Goal: Task Accomplishment & Management: Manage account settings

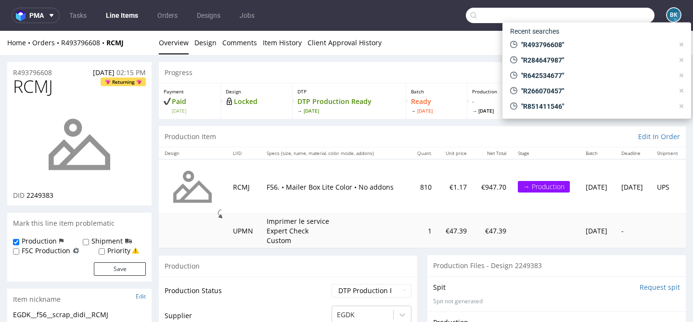
scroll to position [82, 0]
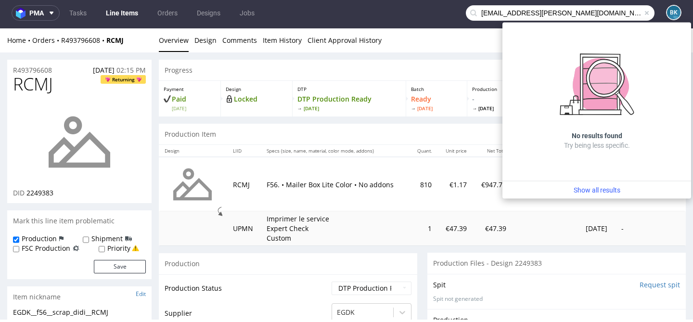
type input "gennaro.benoit@gmail.com"
click at [643, 16] on span at bounding box center [647, 13] width 8 height 8
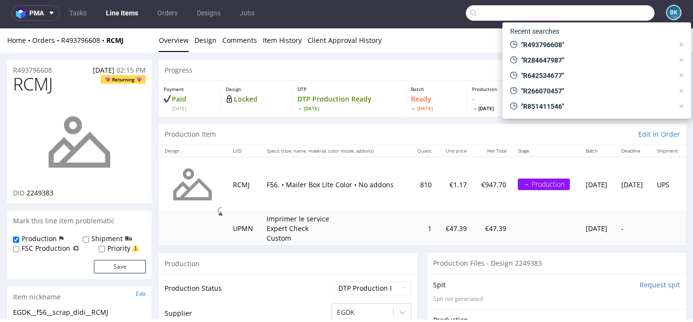
click at [620, 14] on input "text" at bounding box center [560, 12] width 189 height 15
paste input "R673518624"
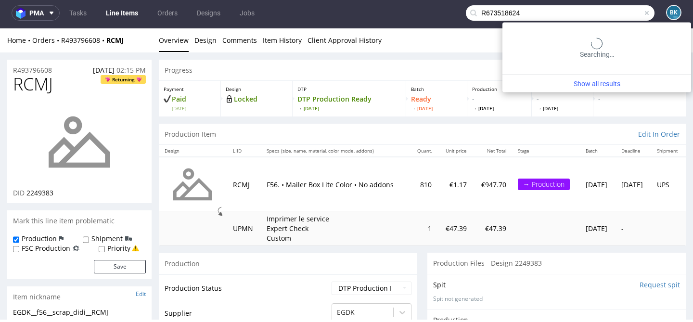
type input "R673518624"
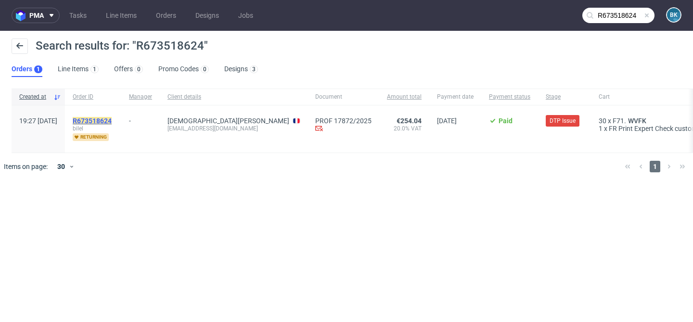
click at [112, 118] on mark "R673518624" at bounding box center [92, 121] width 39 height 8
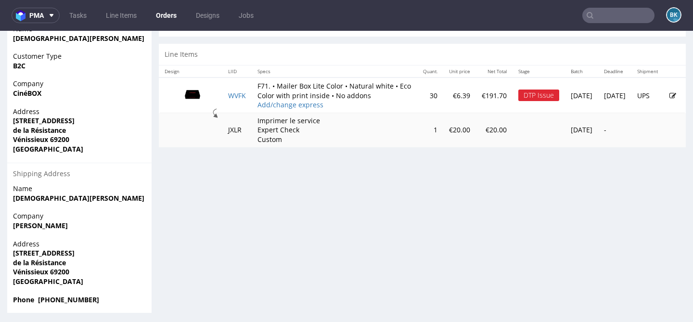
scroll to position [466, 0]
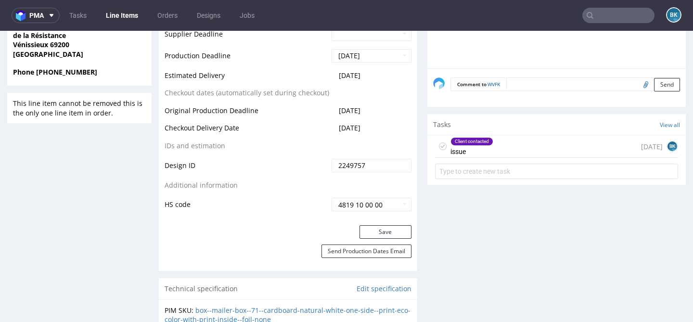
scroll to position [485, 0]
click at [549, 149] on div "Client contacted issue 3 days ago BK" at bounding box center [556, 145] width 243 height 23
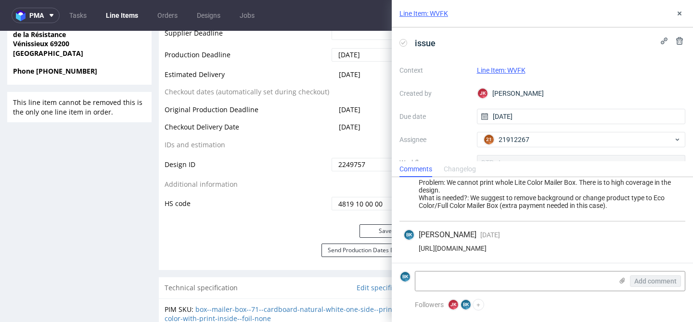
scroll to position [22, 0]
click at [445, 280] on textarea at bounding box center [514, 281] width 197 height 19
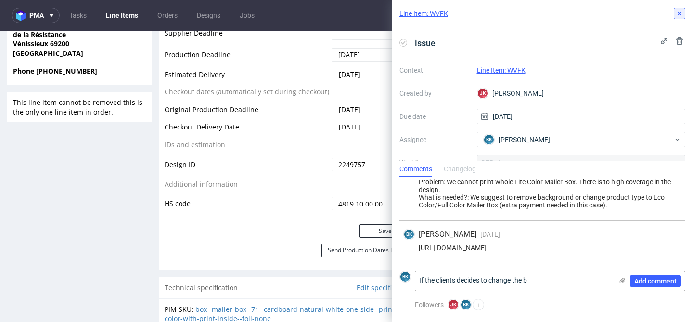
type textarea "If the clients decides to change the b"
click at [682, 15] on icon at bounding box center [680, 14] width 8 height 8
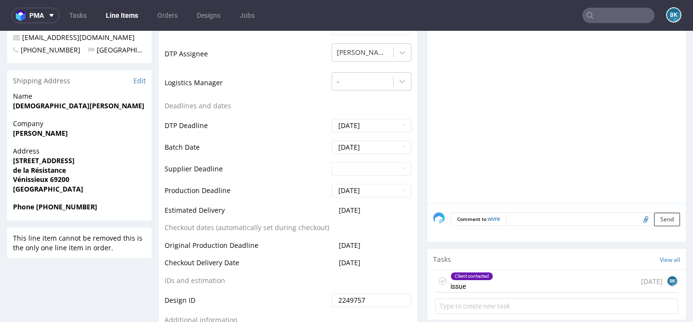
scroll to position [351, 0]
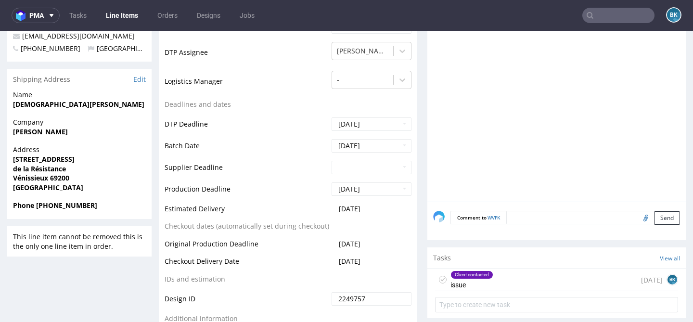
click at [497, 284] on div "Client contacted issue 3 days ago BK" at bounding box center [556, 280] width 243 height 23
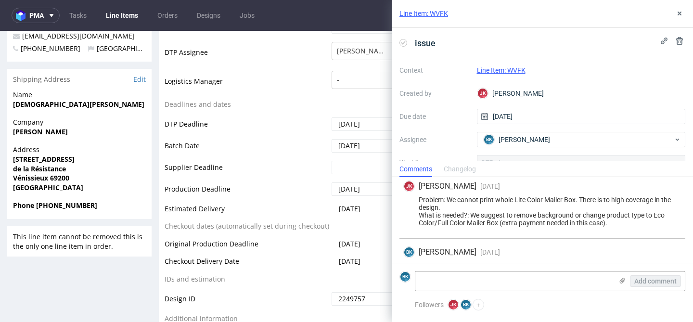
scroll to position [5, 0]
click at [681, 12] on use at bounding box center [680, 14] width 4 height 4
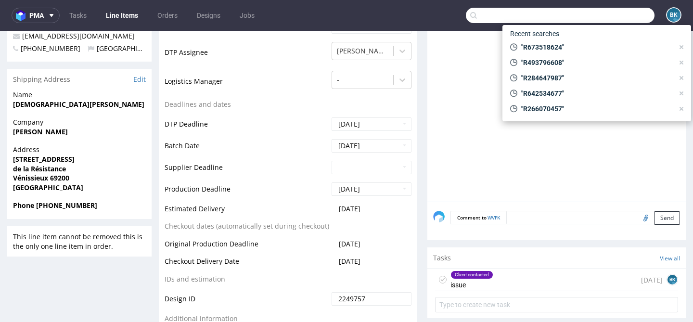
click at [617, 20] on input "text" at bounding box center [560, 15] width 189 height 15
paste input "R943938702"
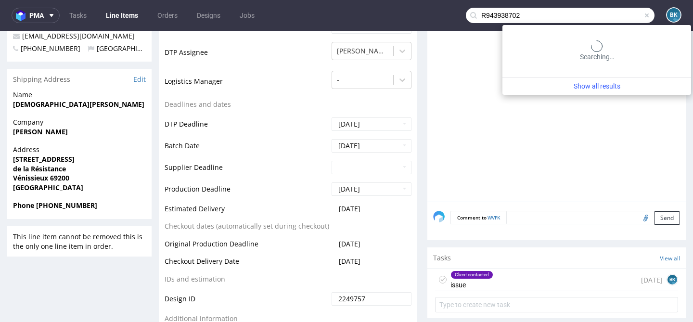
type input "R943938702"
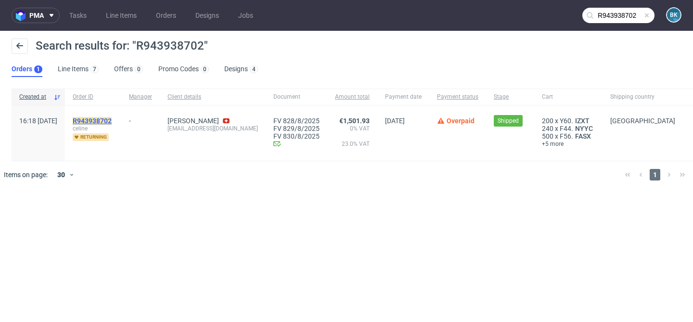
click at [112, 120] on mark "R943938702" at bounding box center [92, 121] width 39 height 8
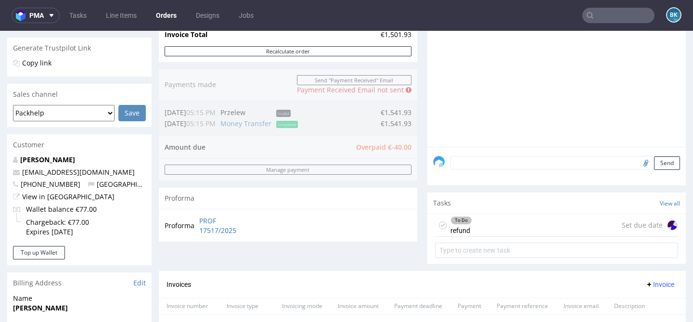
scroll to position [195, 0]
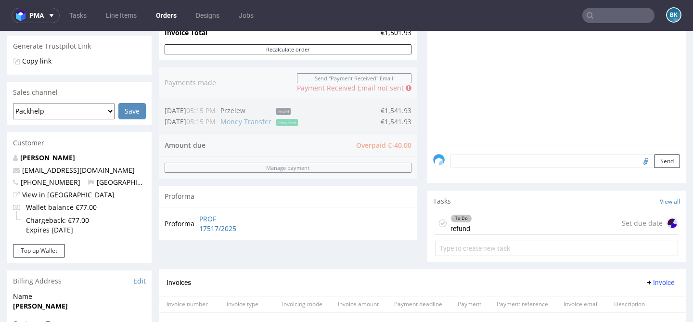
click at [498, 227] on div "To Do refund Set due date" at bounding box center [556, 223] width 243 height 23
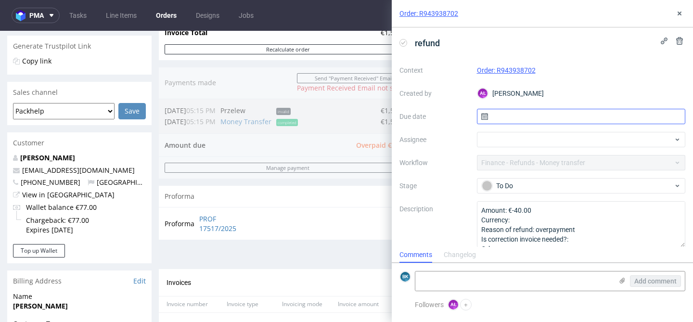
scroll to position [8, 0]
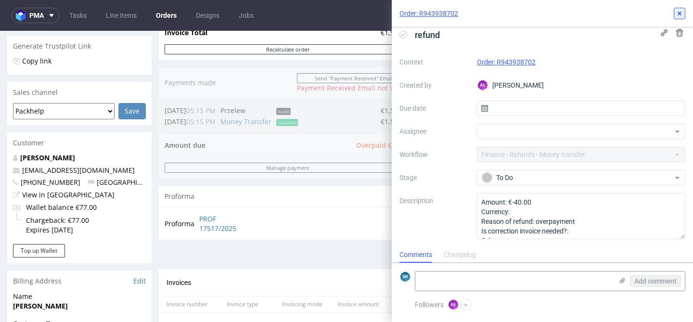
click at [682, 11] on icon at bounding box center [680, 14] width 8 height 8
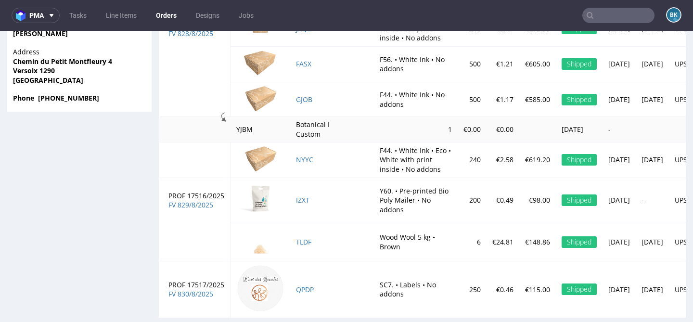
scroll to position [660, 0]
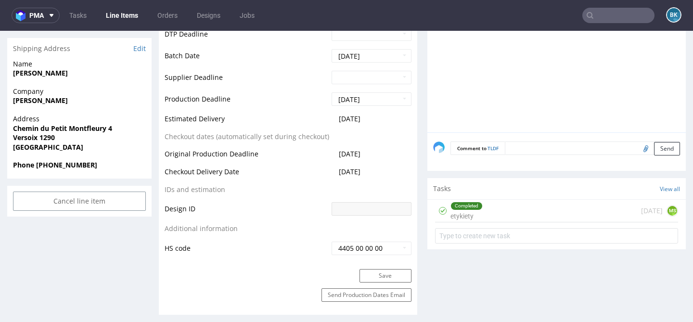
scroll to position [392, 0]
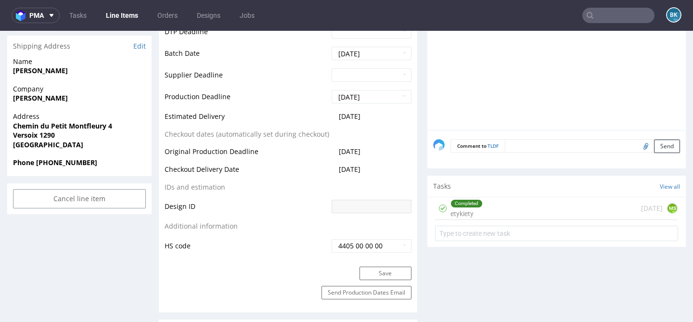
click at [491, 212] on div "Completed etykiety 27 days ago MS" at bounding box center [556, 208] width 243 height 23
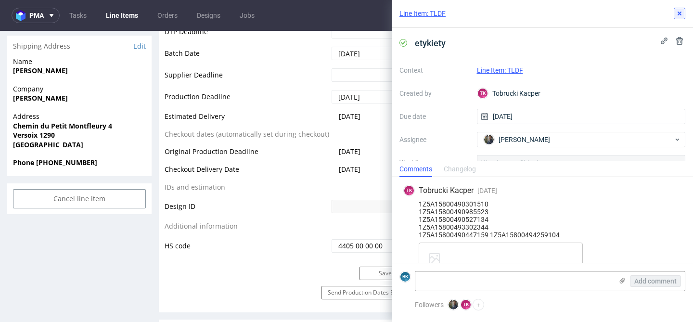
click at [679, 13] on use at bounding box center [680, 14] width 4 height 4
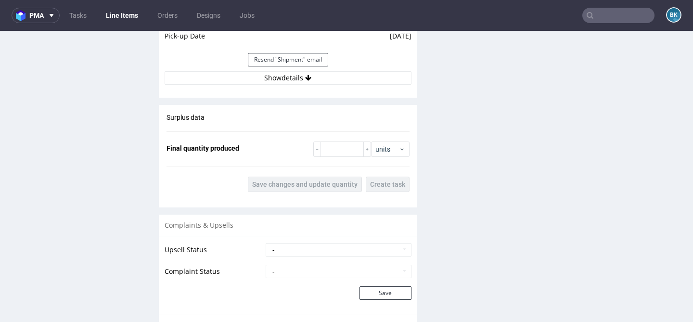
scroll to position [984, 0]
click at [293, 80] on button "Show details" at bounding box center [288, 77] width 247 height 13
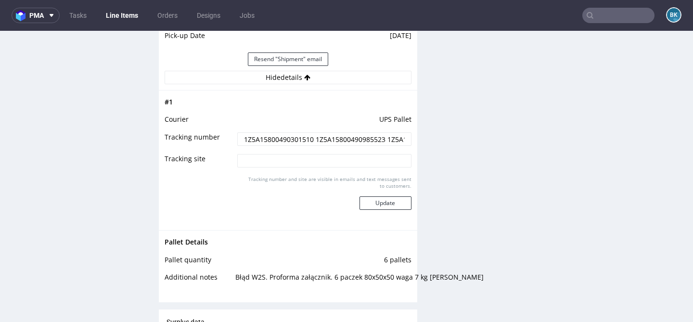
scroll to position [971, 0]
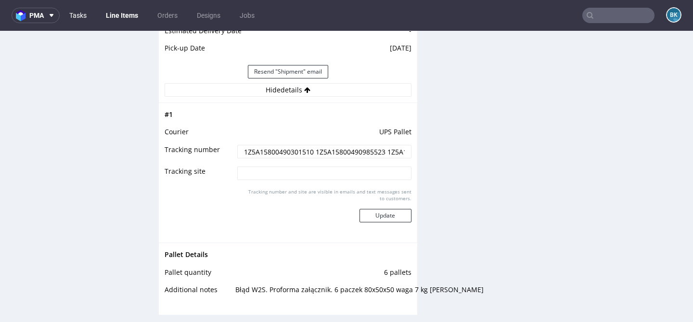
click at [77, 16] on link "Tasks" at bounding box center [78, 15] width 29 height 15
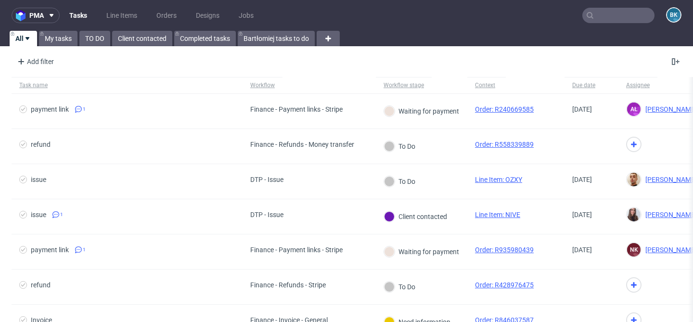
scroll to position [29, 0]
click at [92, 39] on link "TO DO" at bounding box center [94, 38] width 31 height 15
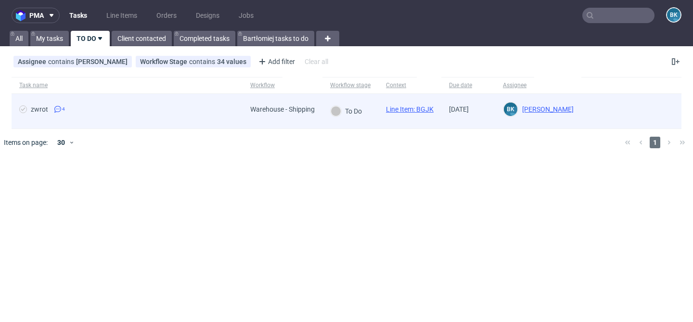
click at [201, 108] on span "zwrot 4" at bounding box center [127, 111] width 216 height 12
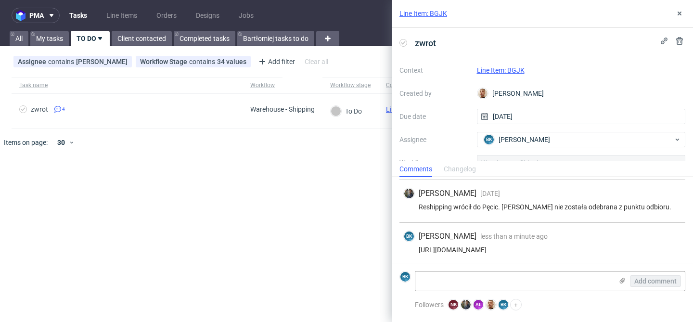
scroll to position [85, 0]
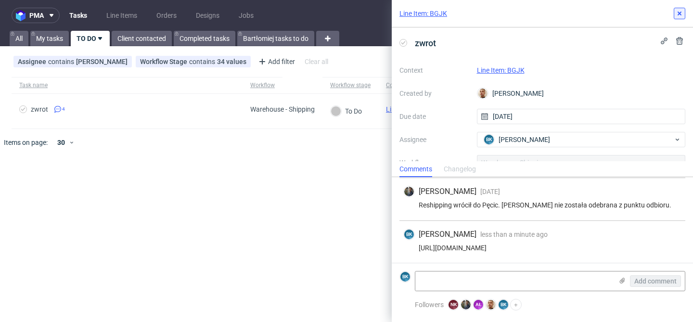
click at [677, 13] on icon at bounding box center [680, 14] width 8 height 8
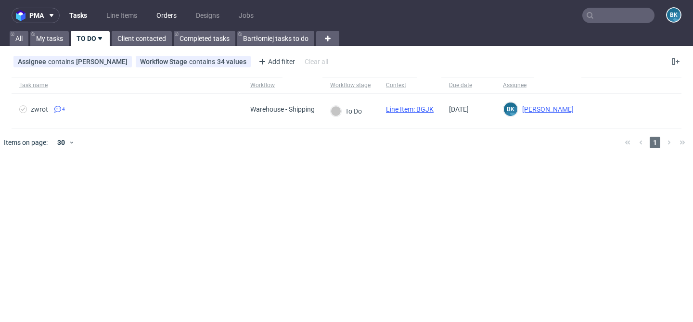
click at [162, 21] on link "Orders" at bounding box center [167, 15] width 32 height 15
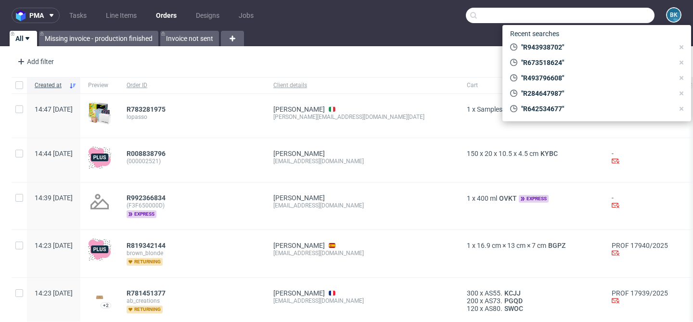
click at [608, 15] on input "text" at bounding box center [560, 15] width 189 height 15
paste input "R673518624"
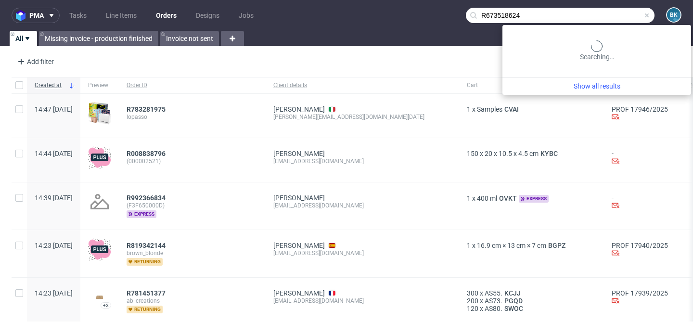
type input "R673518624"
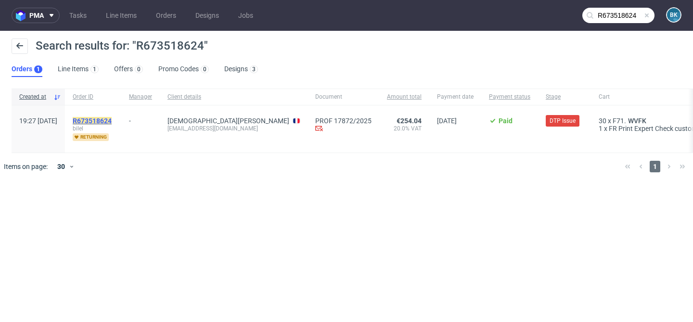
click at [102, 119] on mark "R673518624" at bounding box center [92, 121] width 39 height 8
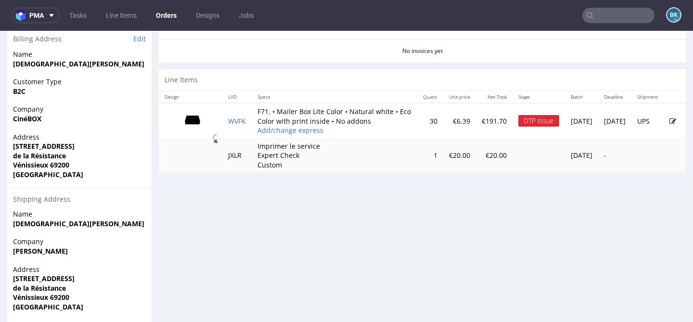
scroll to position [466, 0]
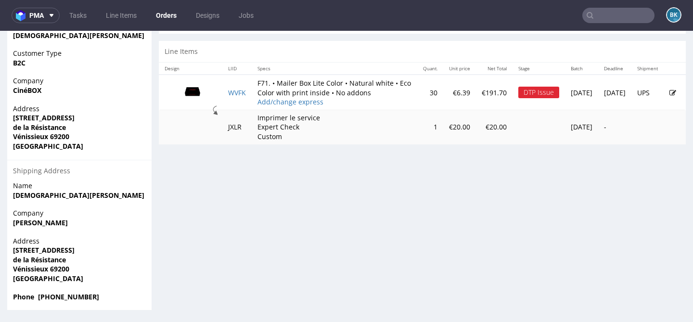
click at [670, 96] on icon at bounding box center [673, 93] width 7 height 7
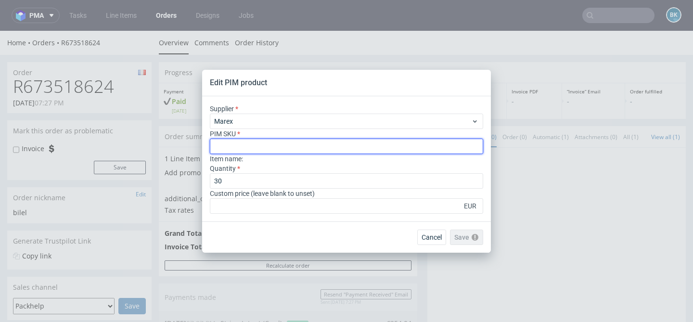
click at [248, 148] on input "text" at bounding box center [347, 146] width 274 height 15
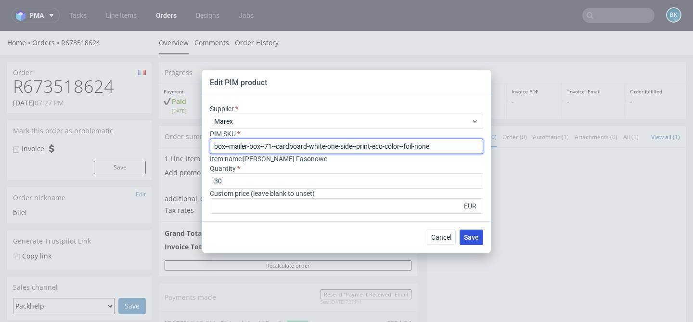
type input "box--mailer-box--71--cardboard-white-one-side--print-eco-color--foil-none"
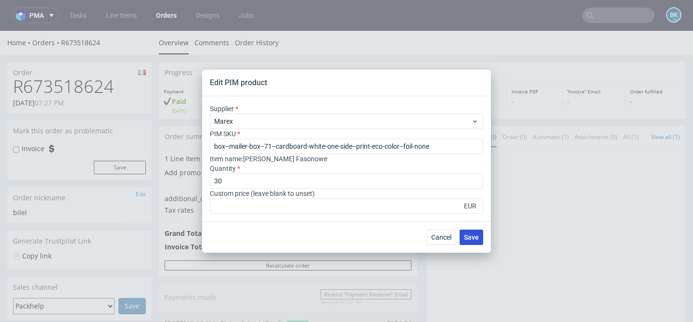
click at [472, 235] on span "Save" at bounding box center [471, 237] width 15 height 7
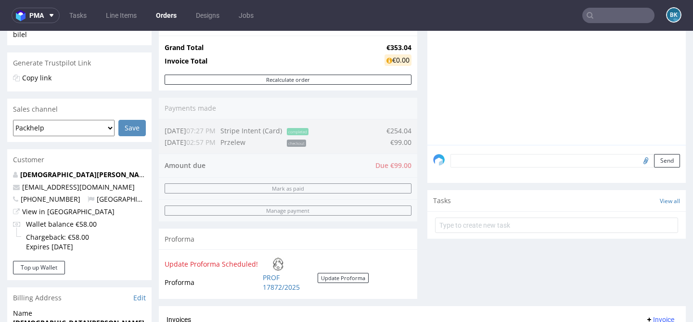
scroll to position [190, 0]
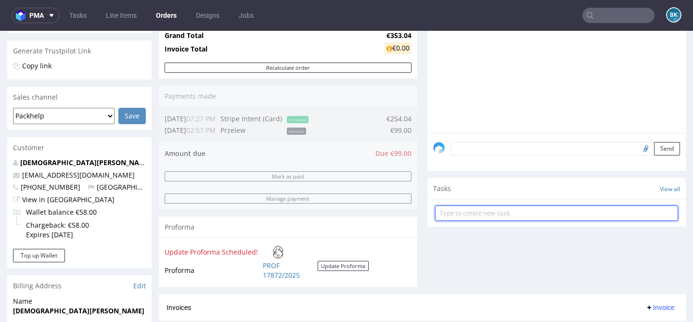
click at [486, 221] on input "text" at bounding box center [556, 213] width 243 height 15
type input "Payment Link"
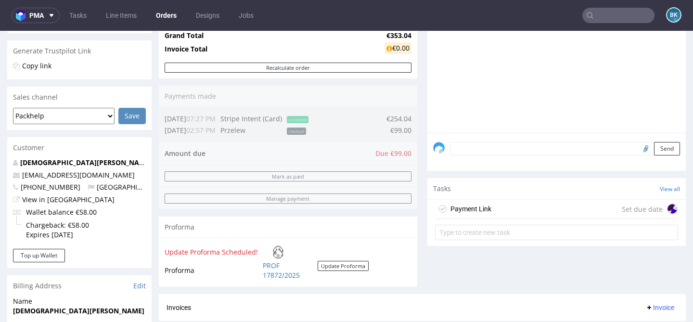
click at [547, 219] on div "Payment Link Set due date" at bounding box center [556, 209] width 243 height 19
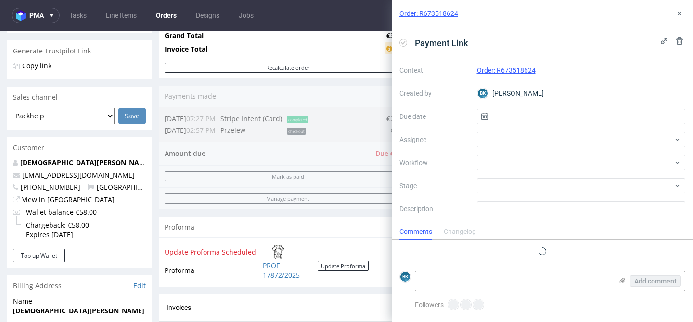
scroll to position [8, 0]
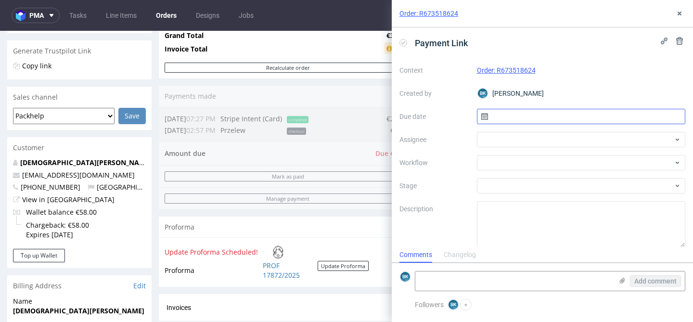
click at [503, 117] on input "text" at bounding box center [581, 116] width 209 height 15
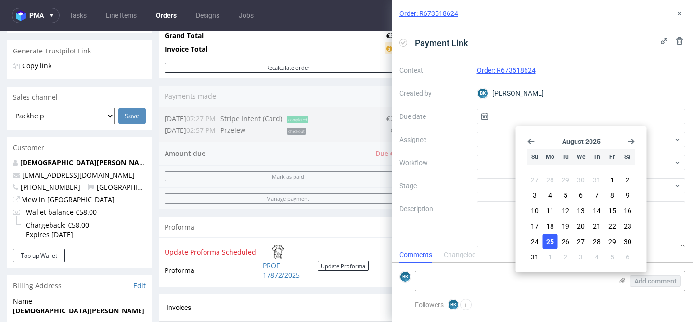
click at [550, 241] on span "25" at bounding box center [551, 242] width 8 height 10
type input "[DATE]"
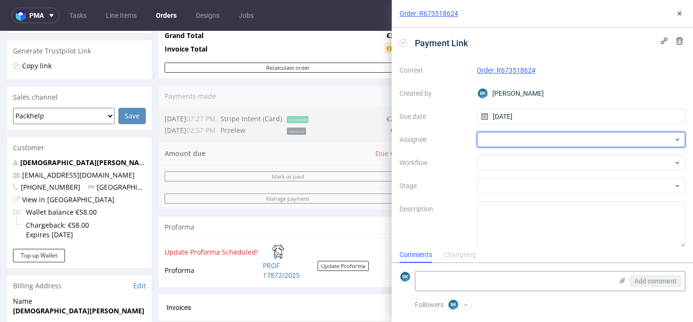
click at [514, 139] on div at bounding box center [581, 139] width 209 height 15
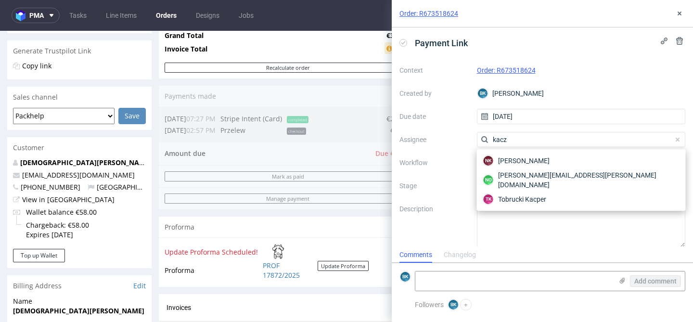
type input "kaczo"
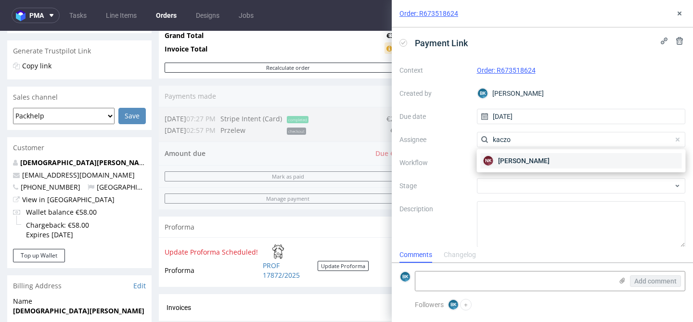
click at [521, 160] on span "Natalia Kaczorowska" at bounding box center [524, 161] width 52 height 10
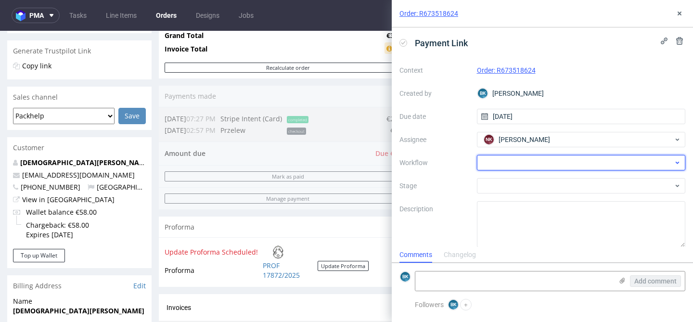
click at [510, 159] on div at bounding box center [581, 162] width 209 height 15
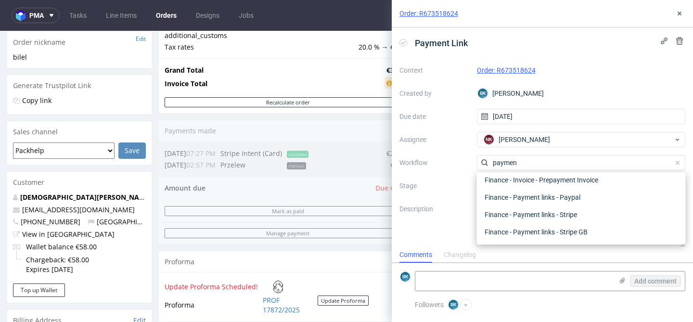
scroll to position [158, 0]
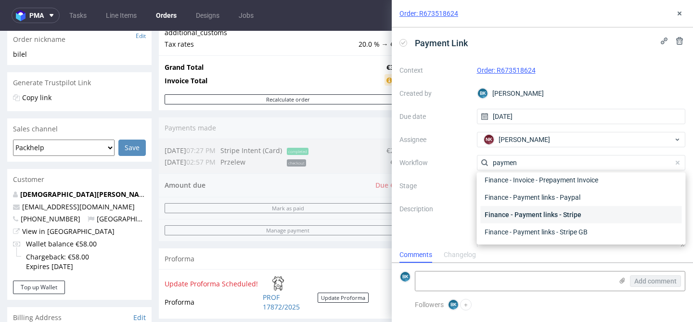
type input "paymen"
click at [573, 218] on div "Finance - Payment links - Stripe" at bounding box center [581, 214] width 201 height 17
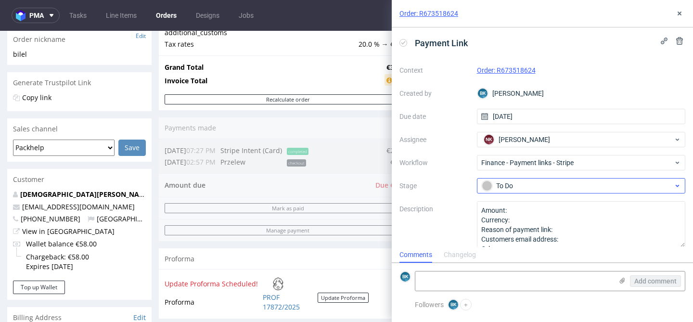
scroll to position [8, 0]
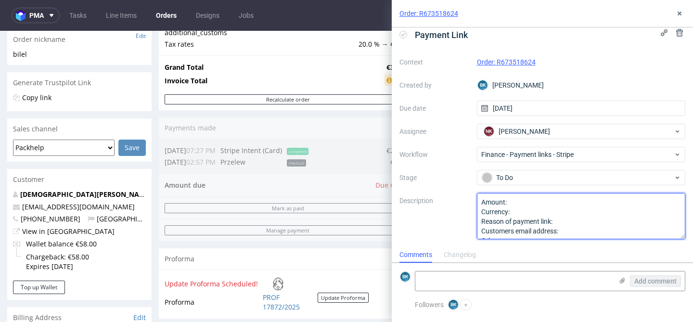
click at [520, 197] on textarea "Amount: Currency: Reason of payment link: Customers email address: Other:" at bounding box center [581, 216] width 209 height 46
click at [514, 203] on textarea "Amount: Currency: Reason of payment link: Customers email address: Other:" at bounding box center [581, 216] width 209 height 46
click at [518, 211] on textarea "Amount: Currency: Reason of payment link: Customers email address: Other:" at bounding box center [581, 216] width 209 height 46
click at [564, 220] on textarea "Amount: Currency: Reason of payment link: Customers email address: Other:" at bounding box center [581, 216] width 209 height 46
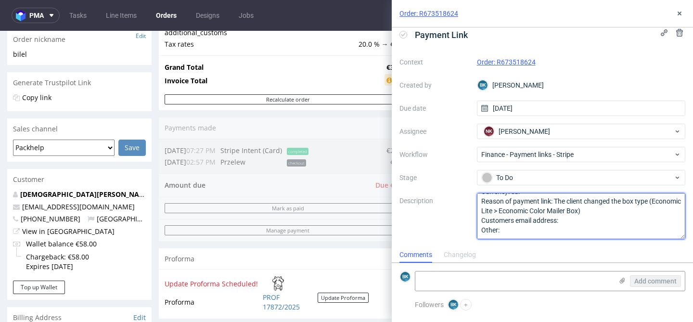
scroll to position [20, 0]
click at [573, 222] on textarea "Amount: the amount due Currency: eur Reason of payment link: The client changed…" at bounding box center [581, 216] width 209 height 46
paste textarea "[EMAIL_ADDRESS][DOMAIN_NAME]"
type textarea "Amount: the amount due Currency: eur Reason of payment link: The client changed…"
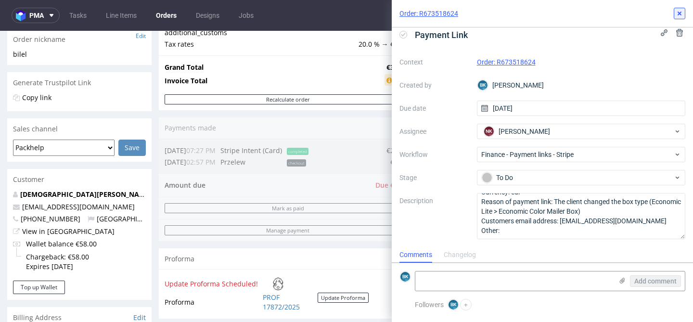
click at [682, 12] on icon at bounding box center [680, 14] width 8 height 8
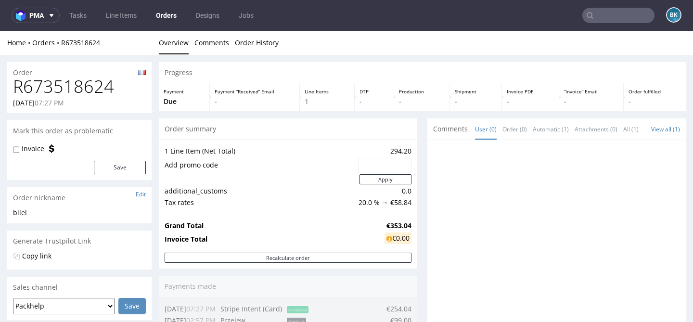
click at [631, 15] on input "text" at bounding box center [619, 15] width 72 height 15
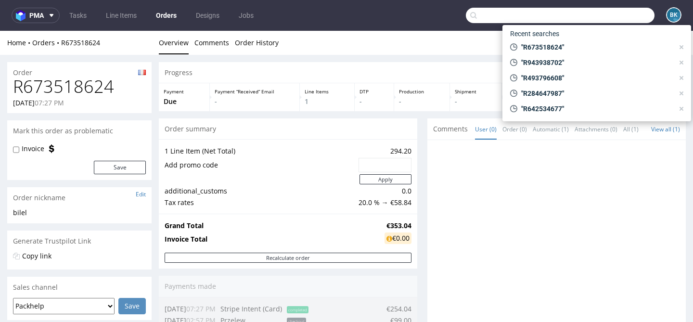
paste input "R642534677"
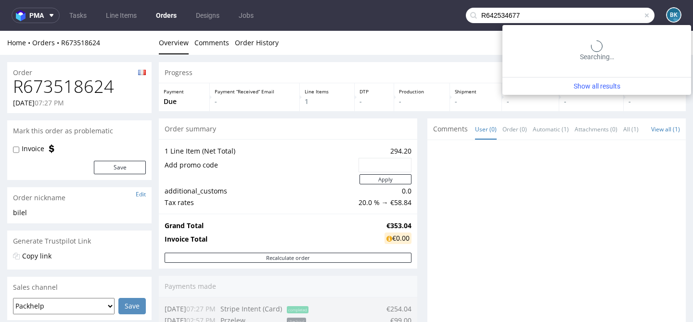
type input "R642534677"
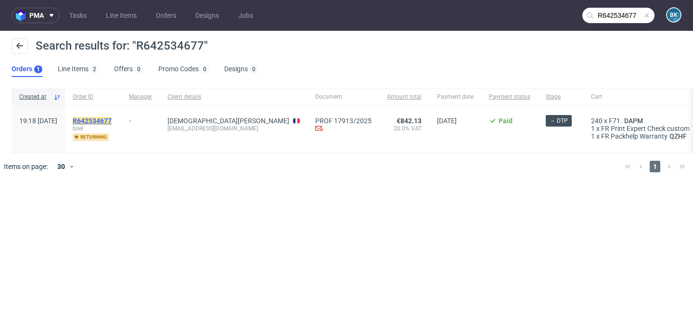
click at [112, 123] on mark "R642534677" at bounding box center [92, 121] width 39 height 8
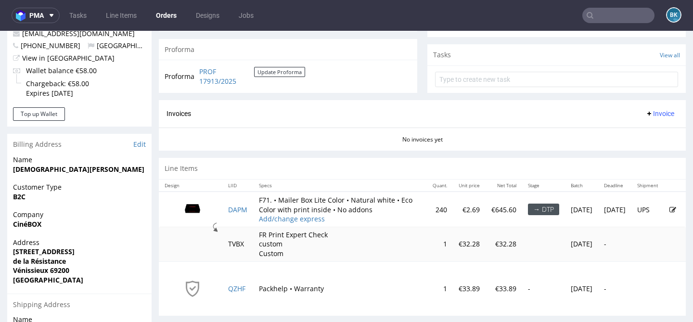
scroll to position [337, 0]
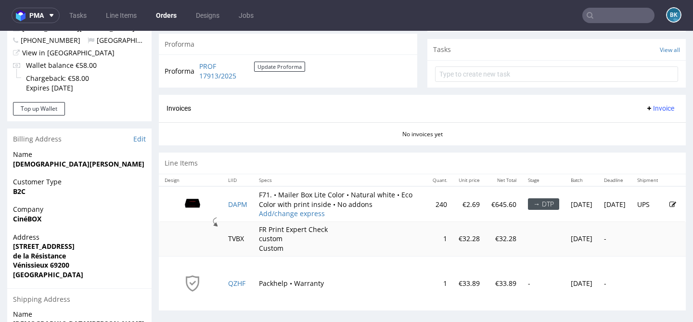
click at [670, 208] on icon at bounding box center [673, 204] width 7 height 7
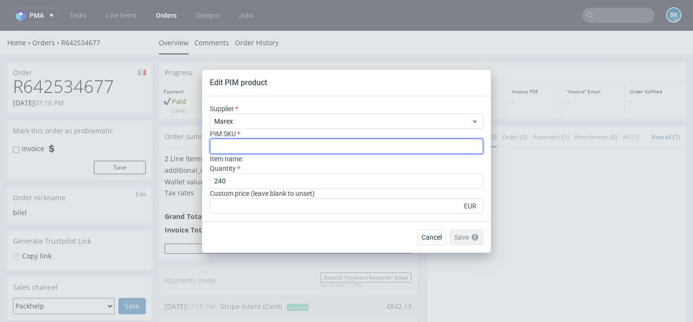
click at [261, 149] on input "text" at bounding box center [347, 146] width 274 height 15
paste input "box--mailer-box--71--cardboard-white-one-side--print-eco-color--foil-none"
type input "box--mailer-box--71--cardboard-white-one-side--print-eco-color--foil-none"
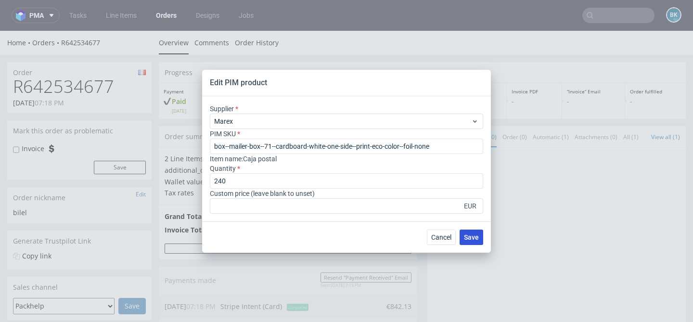
click at [472, 238] on span "Save" at bounding box center [471, 237] width 15 height 7
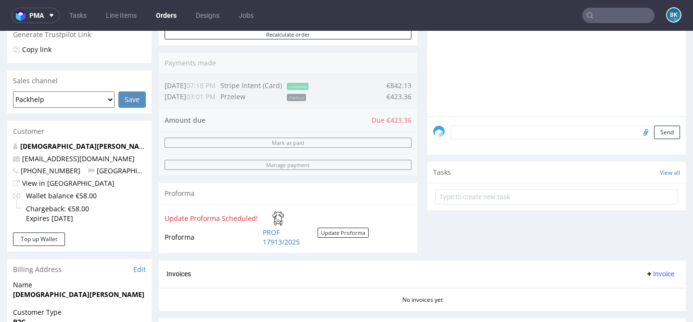
scroll to position [213, 0]
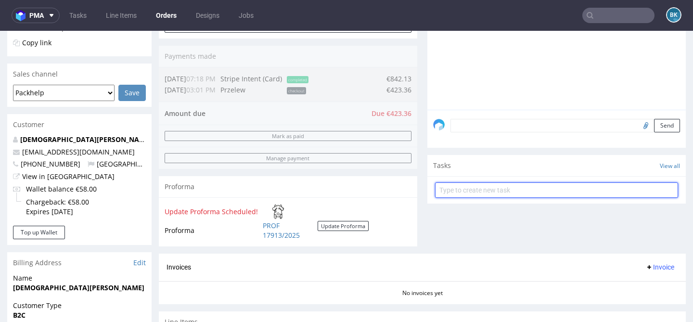
click at [476, 198] on input "text" at bounding box center [556, 189] width 243 height 15
type input "Payment Link"
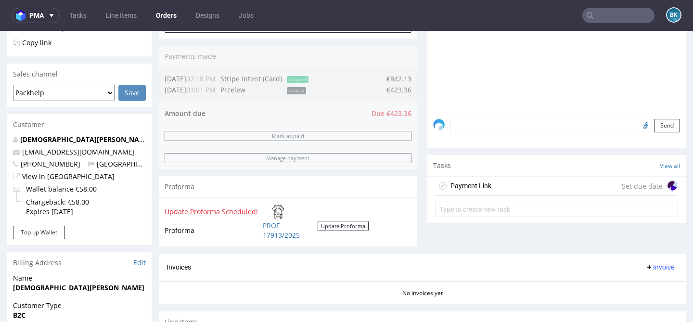
click at [509, 195] on div "Payment Link Set due date" at bounding box center [556, 186] width 243 height 19
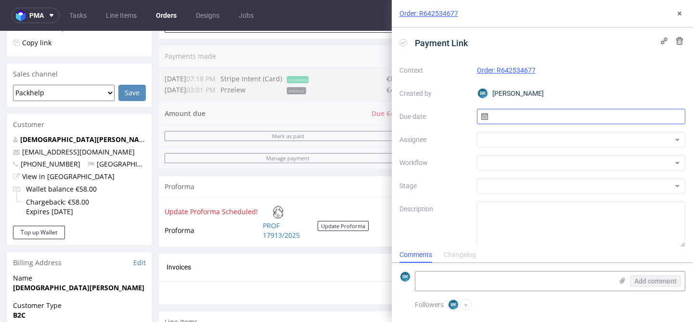
scroll to position [8, 0]
click at [527, 116] on input "text" at bounding box center [581, 116] width 209 height 15
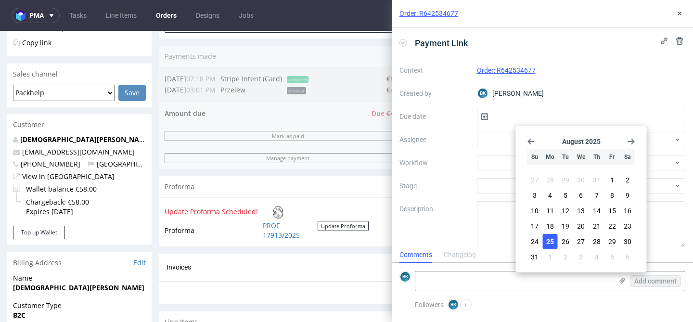
click at [552, 240] on span "25" at bounding box center [551, 242] width 8 height 10
type input "[DATE]"
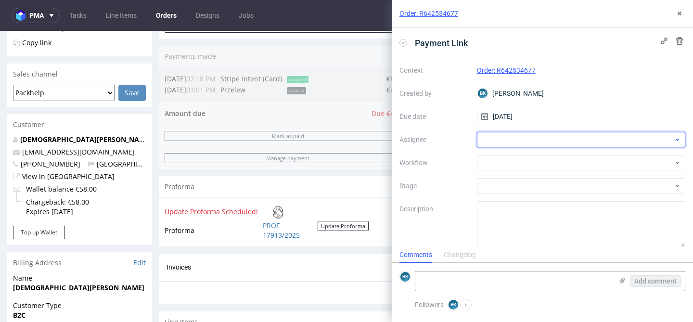
click at [513, 143] on div at bounding box center [581, 139] width 209 height 15
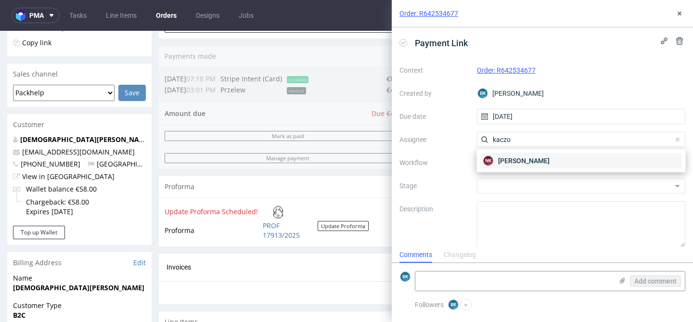
type input "kaczo"
click at [507, 159] on span "Natalia Kaczorowska" at bounding box center [524, 161] width 52 height 10
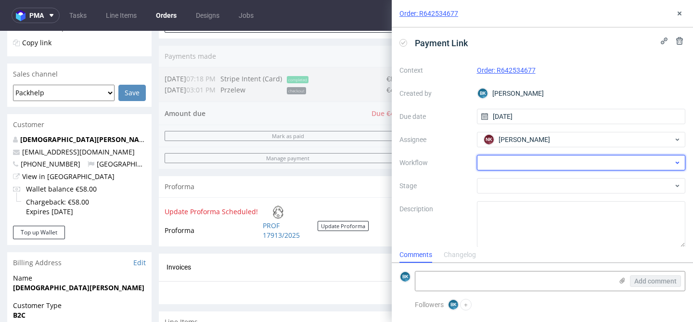
click at [513, 166] on div at bounding box center [581, 162] width 209 height 15
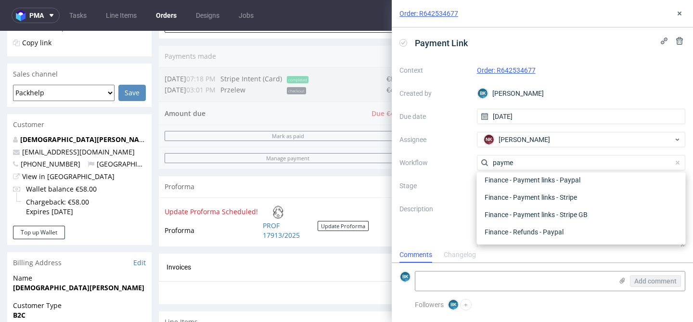
scroll to position [17, 0]
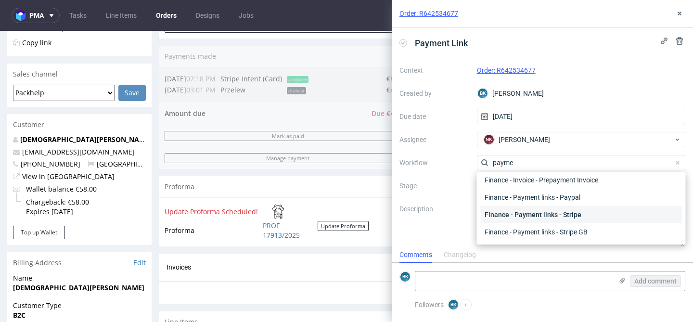
type input "payme"
click at [562, 213] on div "Finance - Payment links - Stripe" at bounding box center [581, 214] width 201 height 17
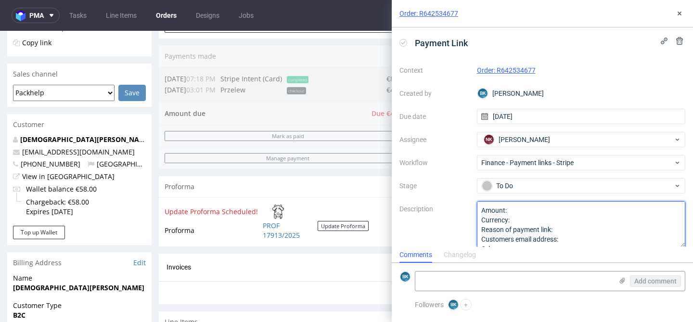
click at [531, 211] on textarea "Amount: Currency: Reason of payment link: Customers email address: Other:" at bounding box center [581, 224] width 209 height 46
click at [508, 212] on textarea "Amount: Currency: Reason of payment link: Customers email address: Other:" at bounding box center [581, 224] width 209 height 46
click at [519, 219] on textarea "Amount: Currency: Reason of payment link: Customers email address: Other:" at bounding box center [581, 224] width 209 height 46
click at [566, 231] on textarea "Amount: Currency: Reason of payment link: Customers email address: Other:" at bounding box center [581, 224] width 209 height 46
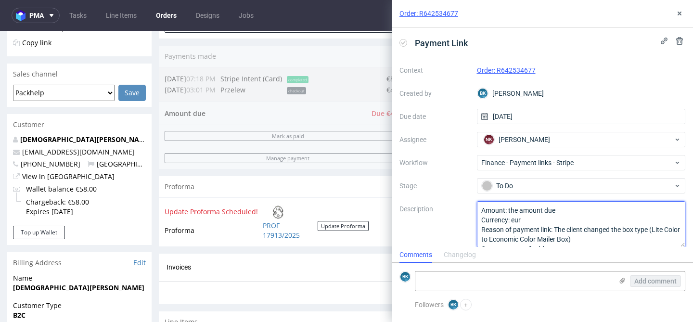
scroll to position [20, 0]
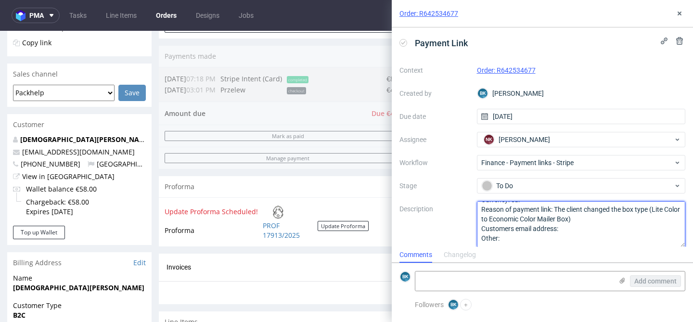
click at [571, 227] on textarea "Amount: the amount due Currency: eur Reason of payment link: The client changed…" at bounding box center [581, 224] width 209 height 46
paste textarea "[EMAIL_ADDRESS][DOMAIN_NAME]"
type textarea "Amount: the amount due Currency: eur Reason of payment link: The client changed…"
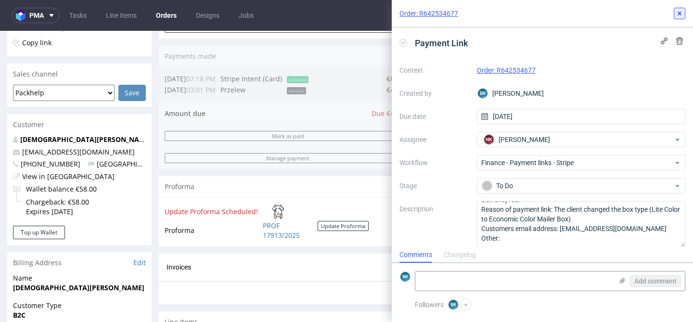
click at [681, 13] on icon at bounding box center [680, 14] width 8 height 8
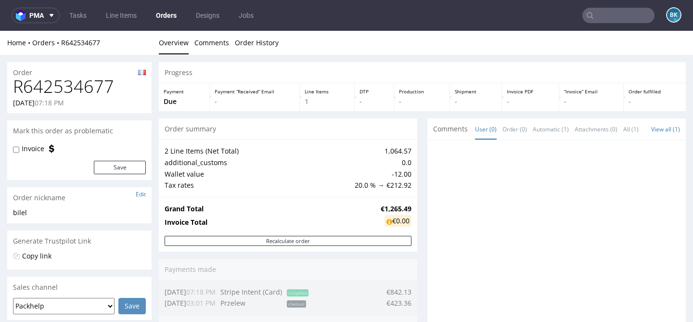
click at [605, 14] on input "text" at bounding box center [619, 15] width 72 height 15
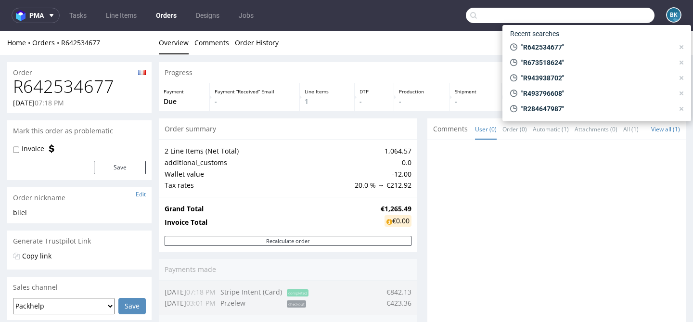
paste input "R673518624"
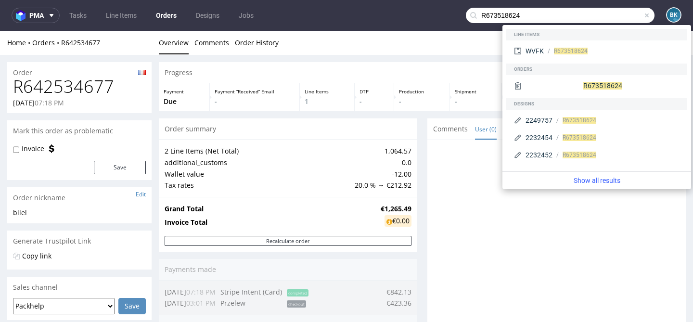
type input "R673518624"
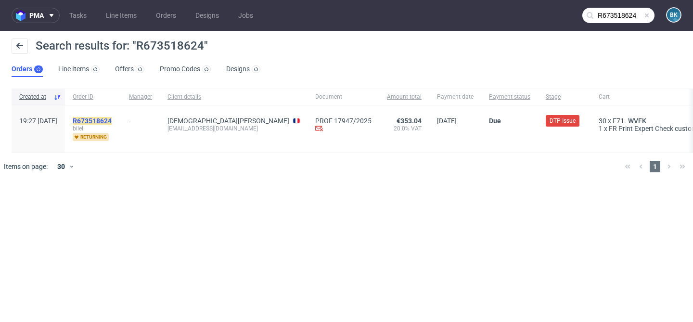
click at [112, 121] on mark "R673518624" at bounding box center [92, 121] width 39 height 8
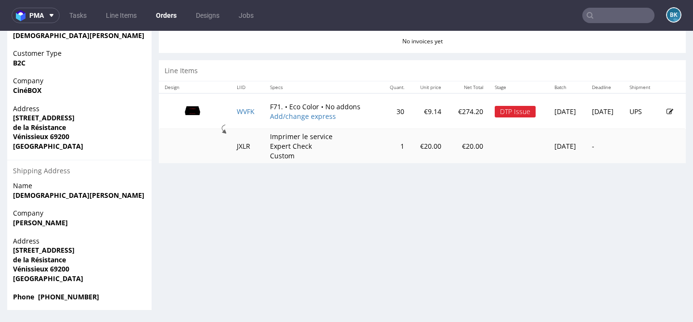
scroll to position [2, 0]
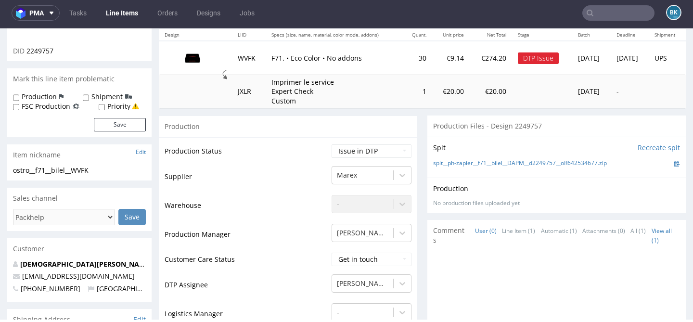
scroll to position [111, 0]
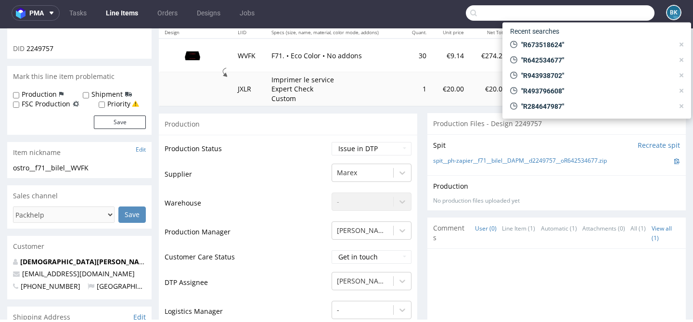
click at [618, 10] on input "text" at bounding box center [560, 12] width 189 height 15
paste input "R673518624"
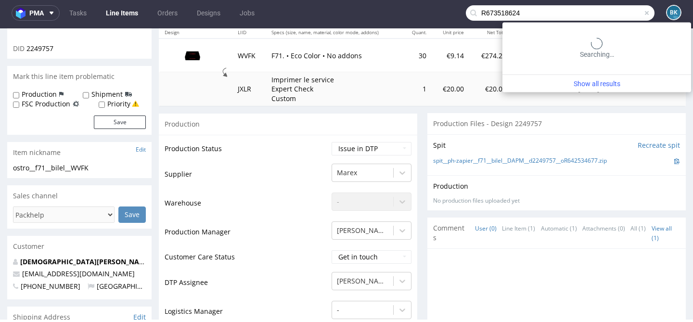
type input "R673518624"
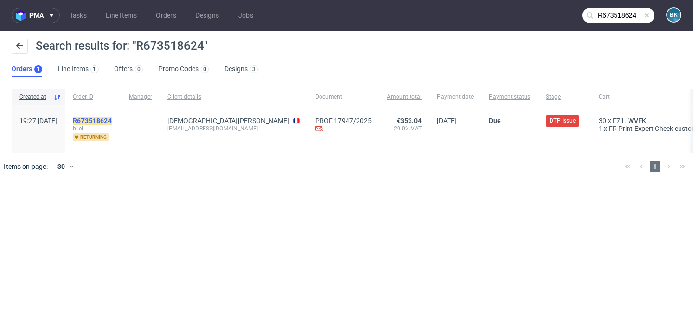
click at [110, 121] on mark "R673518624" at bounding box center [92, 121] width 39 height 8
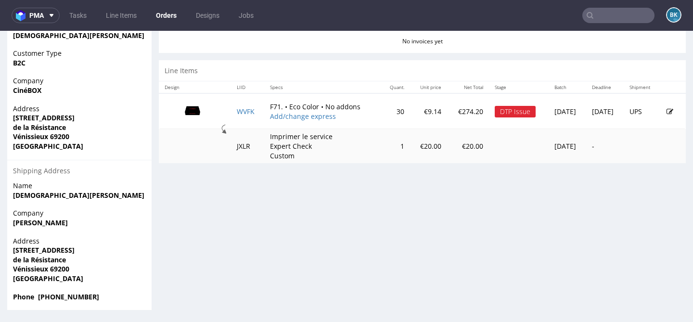
scroll to position [460, 0]
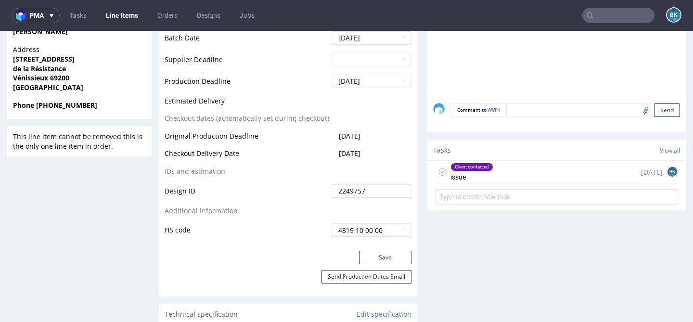
scroll to position [453, 0]
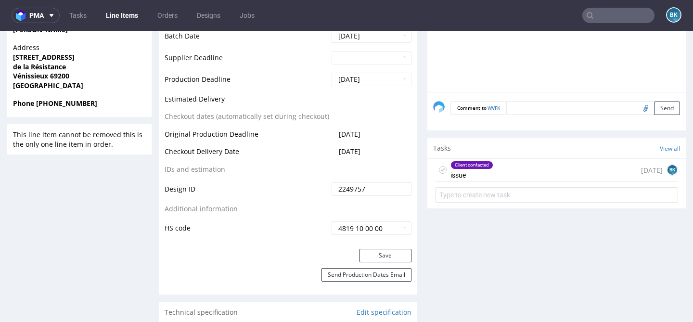
click at [502, 174] on div "Client contacted issue 3 days ago BK" at bounding box center [556, 170] width 243 height 23
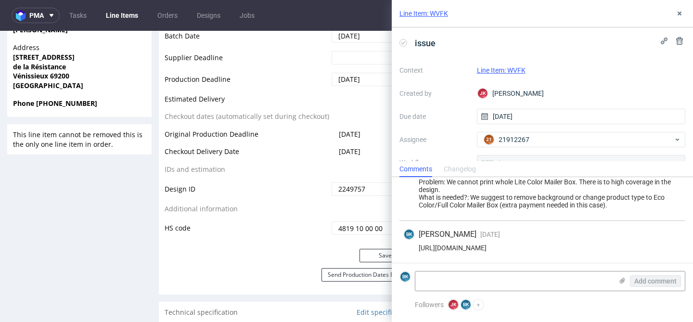
scroll to position [22, 0]
click at [467, 282] on textarea at bounding box center [514, 281] width 197 height 19
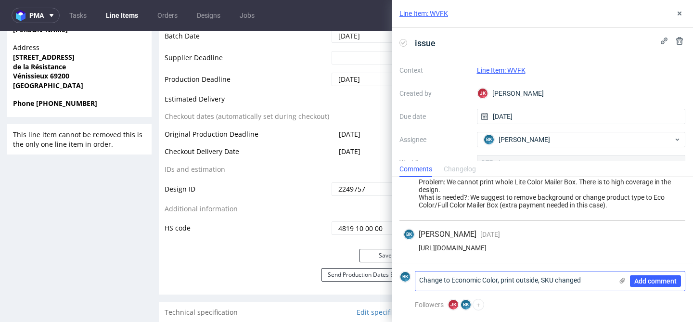
click at [541, 281] on textarea "Change to Economic Color, print outside, SKU changed" at bounding box center [514, 281] width 197 height 19
type textarea "Change to Economic Color, print outside; SKU changed"
click at [660, 284] on span "Add comment" at bounding box center [656, 281] width 42 height 7
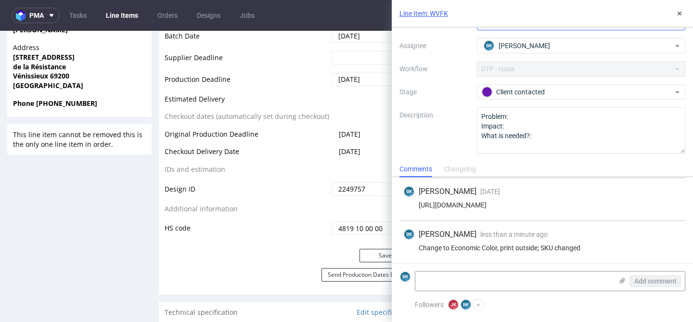
scroll to position [94, 0]
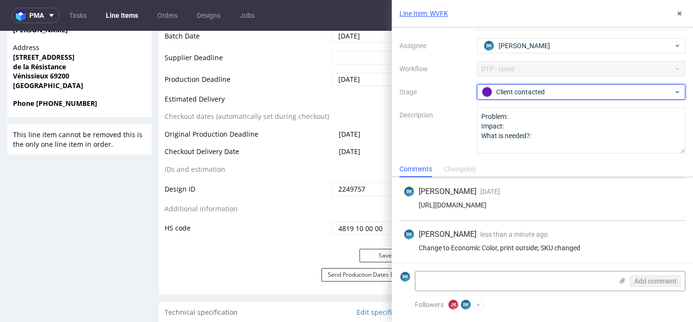
click at [529, 95] on div "Client contacted" at bounding box center [578, 92] width 192 height 11
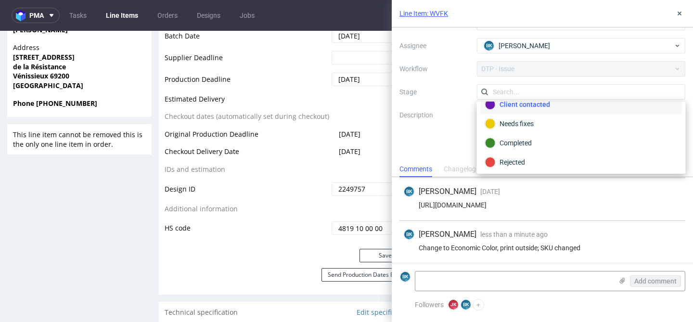
scroll to position [70, 0]
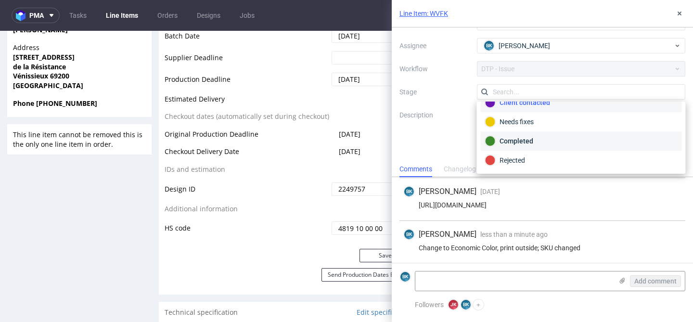
click at [519, 142] on div "Completed" at bounding box center [581, 141] width 193 height 11
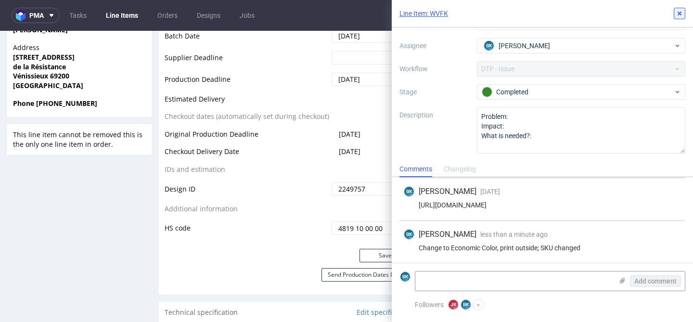
click at [681, 10] on icon at bounding box center [680, 14] width 8 height 8
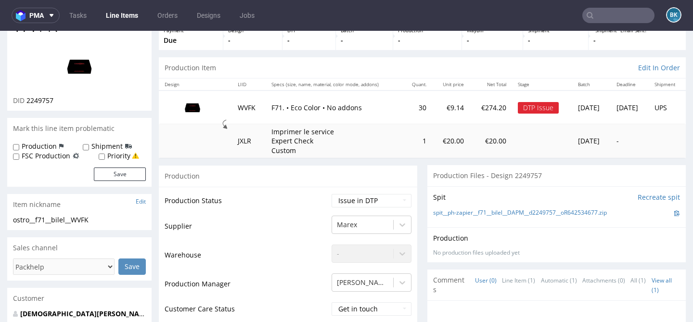
scroll to position [57, 0]
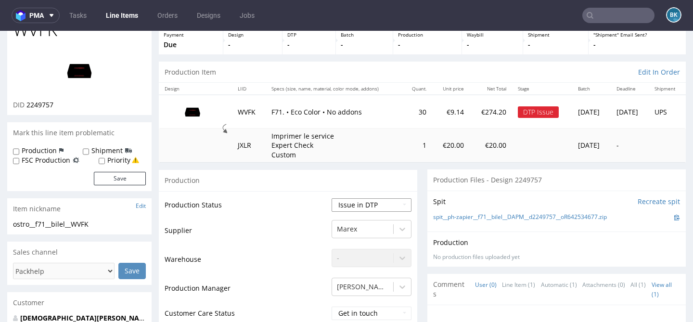
click at [361, 209] on select "Waiting for Artwork Waiting for Diecut Waiting for Mockup Waiting for DTP Waiti…" at bounding box center [372, 204] width 80 height 13
select select "back_for_dtp"
click at [332, 198] on select "Waiting for Artwork Waiting for Diecut Waiting for Mockup Waiting for DTP Waiti…" at bounding box center [372, 204] width 80 height 13
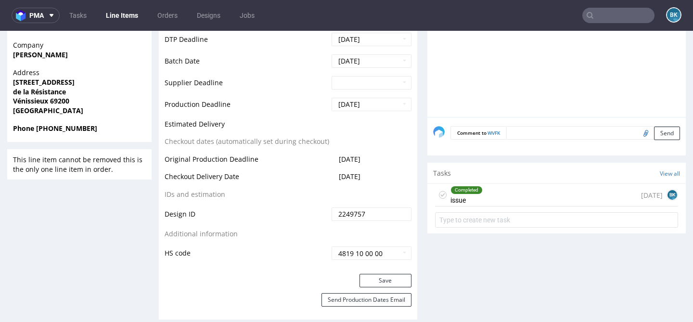
scroll to position [459, 0]
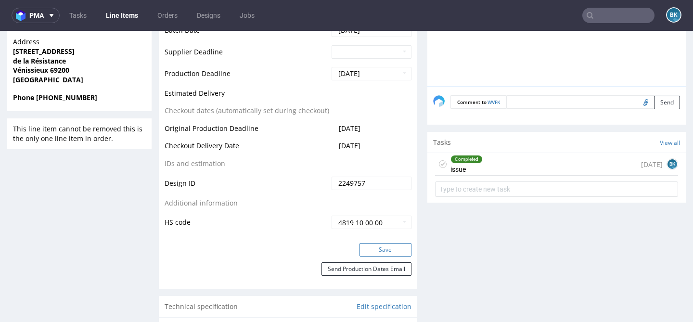
click at [397, 250] on button "Save" at bounding box center [386, 249] width 52 height 13
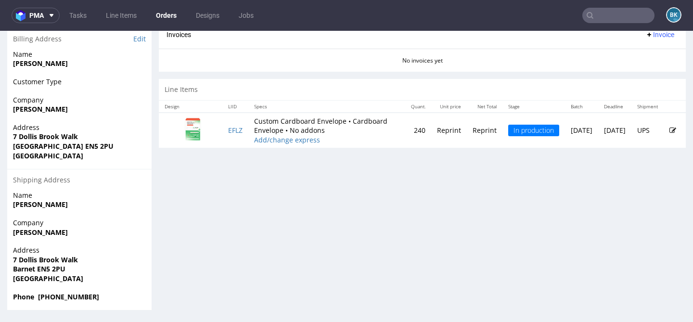
scroll to position [2, 0]
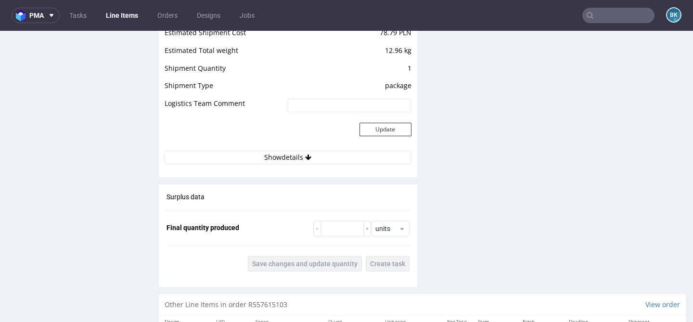
scroll to position [1367, 0]
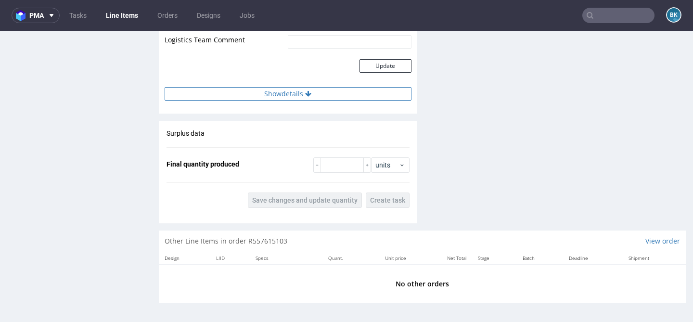
click at [282, 92] on button "Show details" at bounding box center [288, 93] width 247 height 13
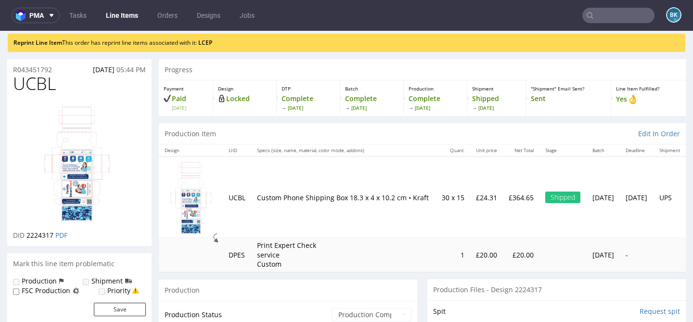
scroll to position [28, 0]
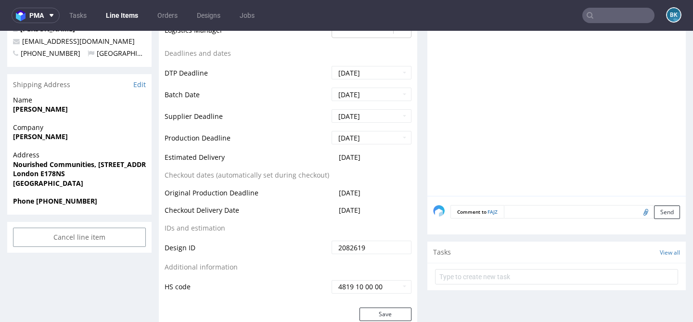
scroll to position [358, 0]
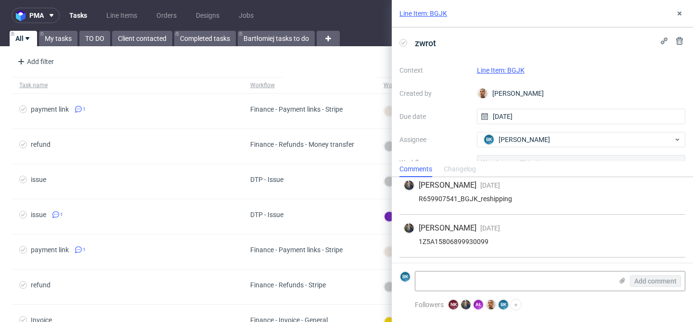
click at [510, 70] on link "Line Item: BGJK" at bounding box center [501, 70] width 48 height 8
click at [434, 13] on link "Line Item: BGJK" at bounding box center [424, 14] width 48 height 10
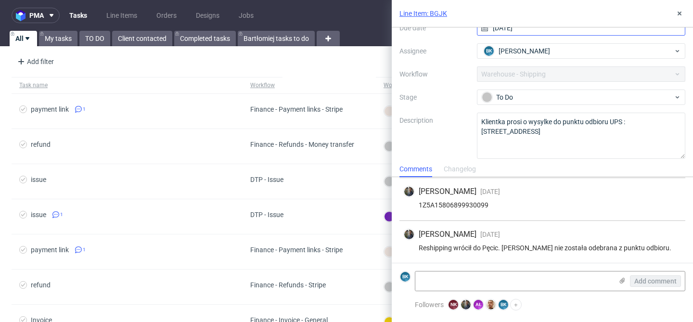
scroll to position [94, 0]
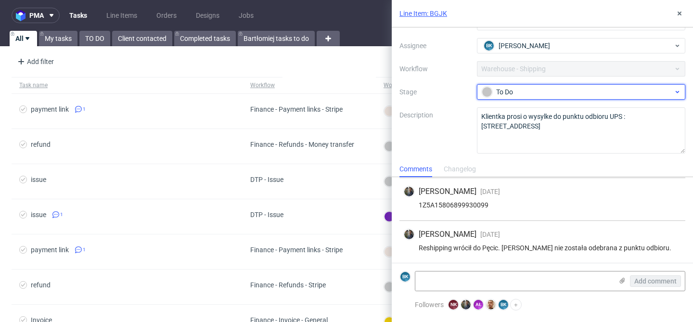
click at [516, 91] on div "To Do" at bounding box center [578, 92] width 192 height 11
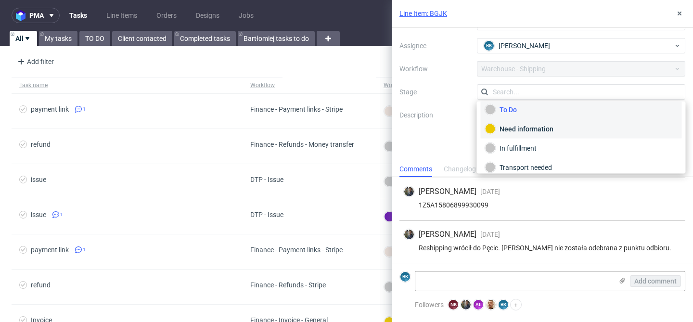
scroll to position [3, 0]
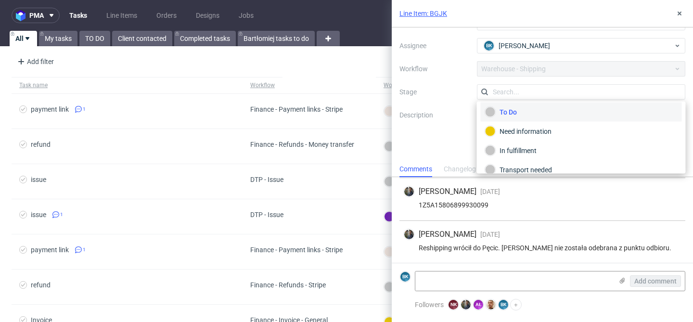
click at [449, 142] on label "Description" at bounding box center [435, 130] width 70 height 42
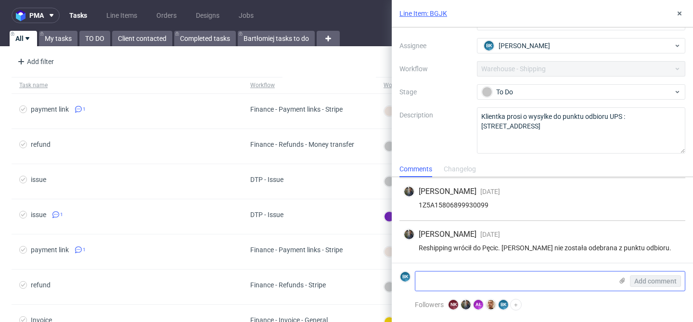
click at [440, 287] on textarea at bounding box center [514, 281] width 197 height 19
paste textarea "https://app-eu1.hubspot.com/contacts/25600958/record/0-5/211667879148/"
type textarea "https://app-eu1.hubspot.com/contacts/25600958/record/0-5/211667879148/"
click at [649, 280] on span "Add comment" at bounding box center [656, 281] width 42 height 7
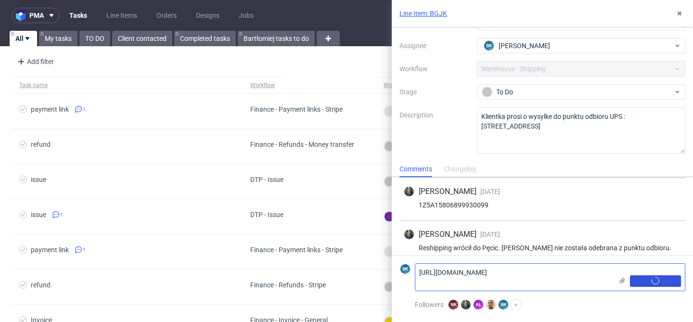
scroll to position [85, 0]
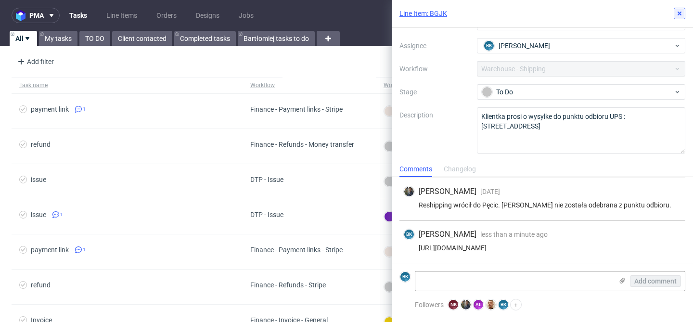
click at [680, 13] on use at bounding box center [680, 14] width 4 height 4
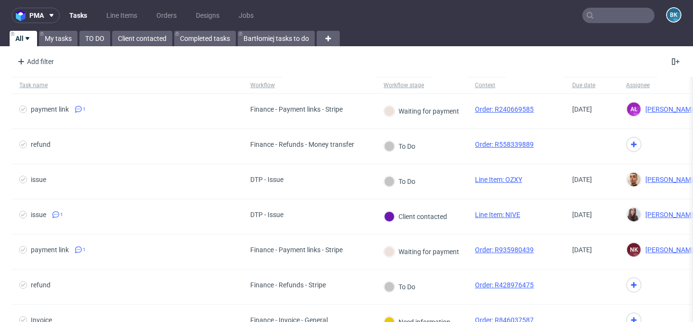
click at [615, 15] on input "text" at bounding box center [619, 15] width 72 height 15
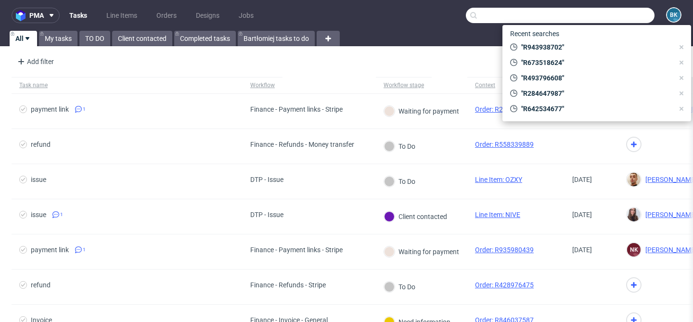
paste input "R673518624"
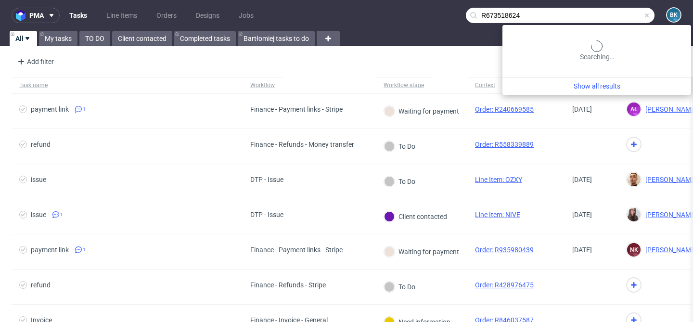
type input "R673518624"
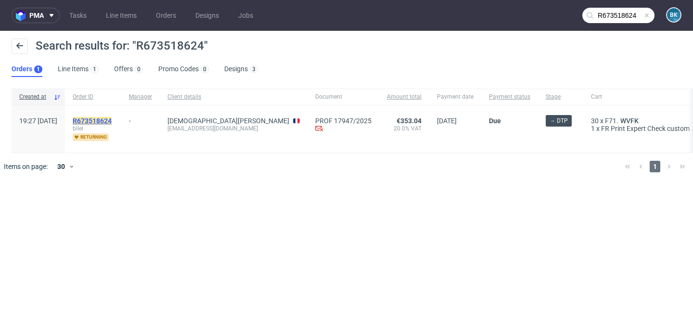
click at [108, 117] on mark "R673518624" at bounding box center [92, 121] width 39 height 8
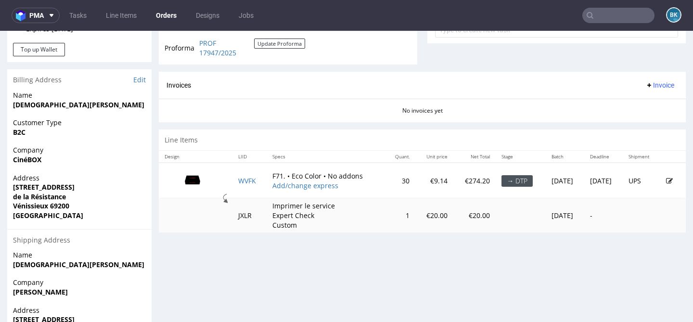
scroll to position [396, 0]
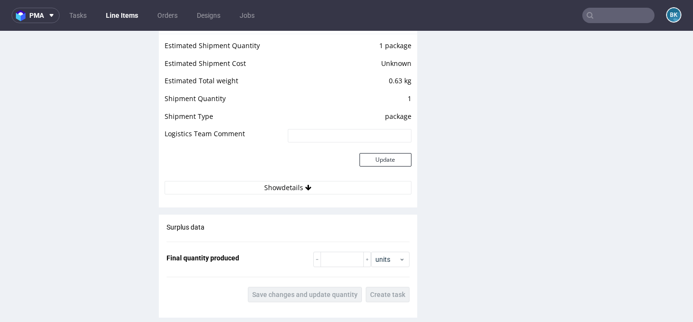
scroll to position [979, 0]
click at [302, 182] on button "Show details" at bounding box center [288, 187] width 247 height 13
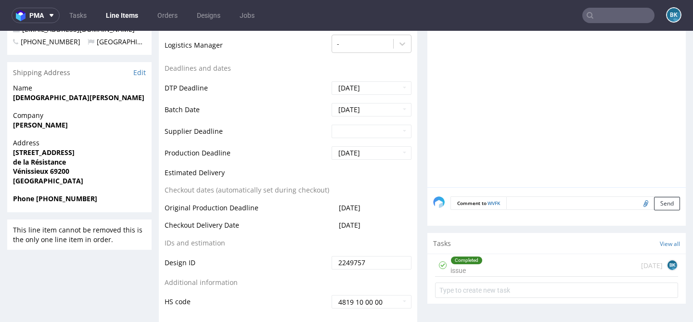
scroll to position [0, 0]
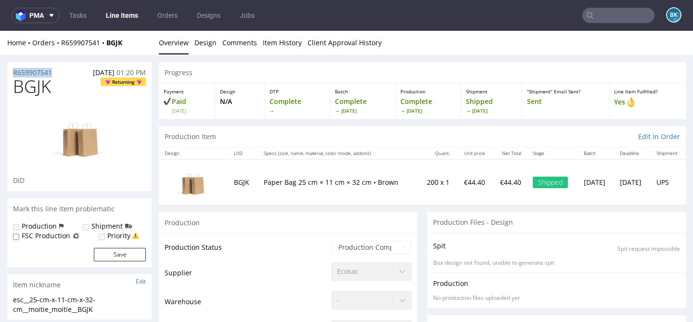
drag, startPoint x: 59, startPoint y: 72, endPoint x: 0, endPoint y: 72, distance: 59.2
copy p "R659907541"
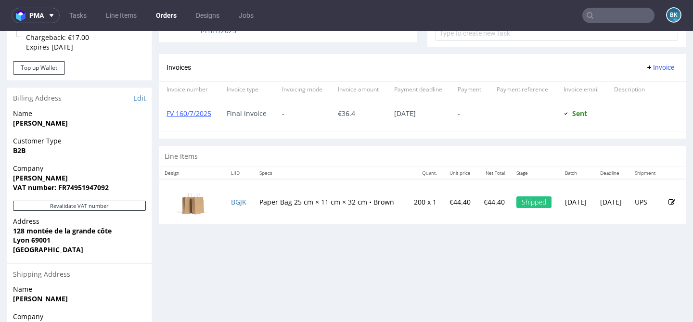
scroll to position [472, 0]
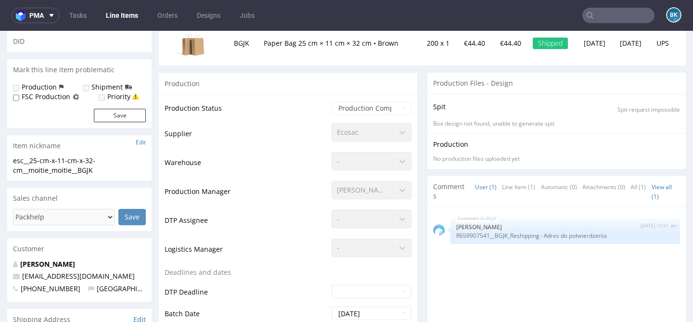
scroll to position [138, 0]
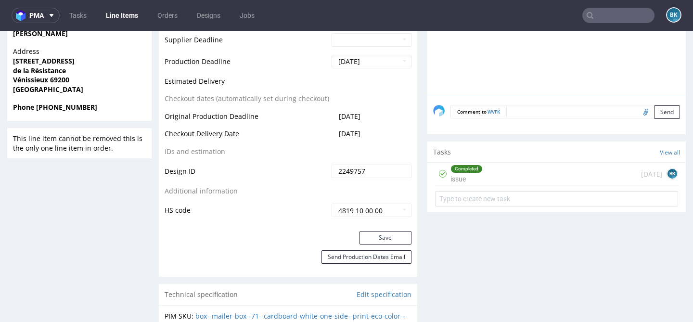
scroll to position [451, 0]
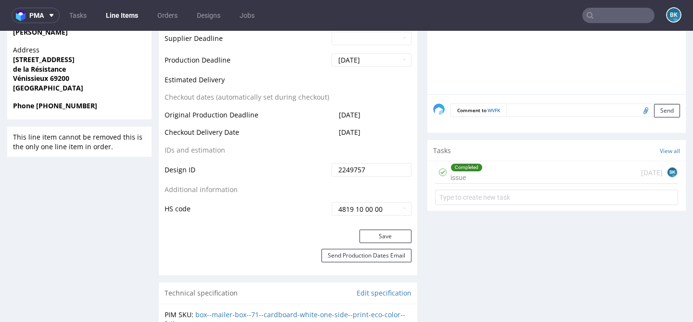
click at [524, 176] on div "Completed issue 3 days ago BK" at bounding box center [556, 172] width 243 height 23
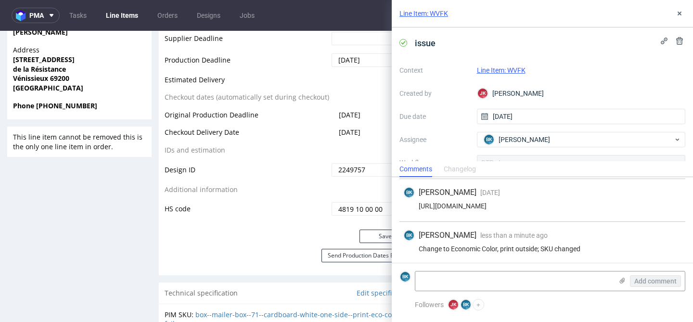
scroll to position [65, 0]
click at [682, 13] on icon at bounding box center [680, 14] width 8 height 8
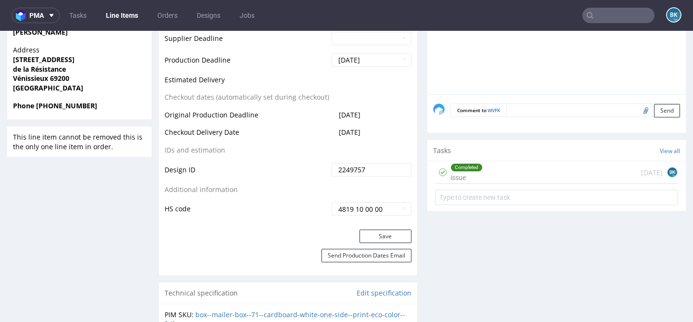
click at [610, 17] on input "text" at bounding box center [619, 15] width 72 height 15
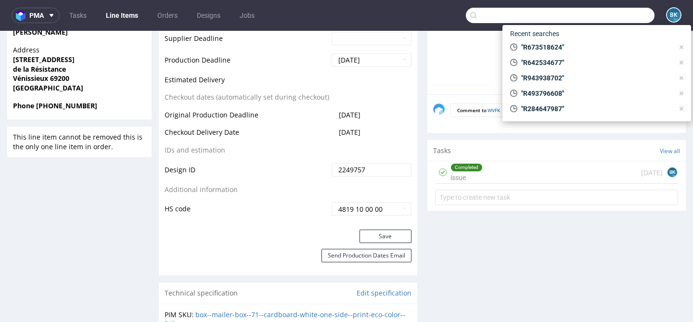
paste input "R642534677"
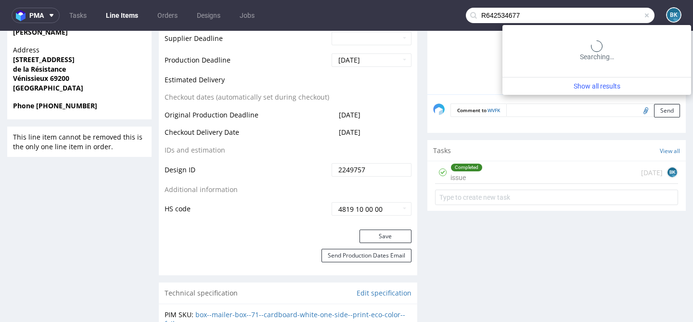
type input "R642534677"
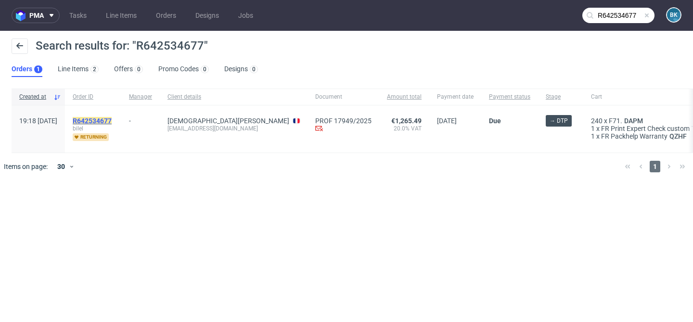
click at [109, 117] on mark "R642534677" at bounding box center [92, 121] width 39 height 8
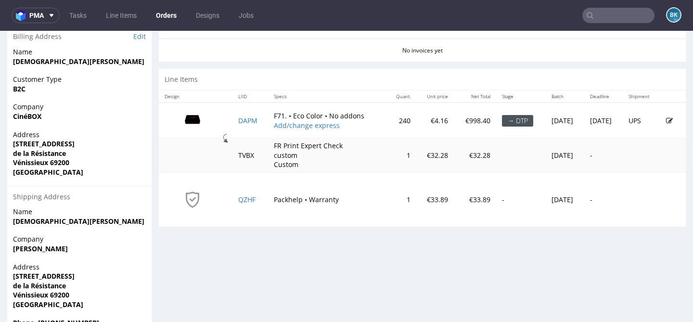
scroll to position [443, 0]
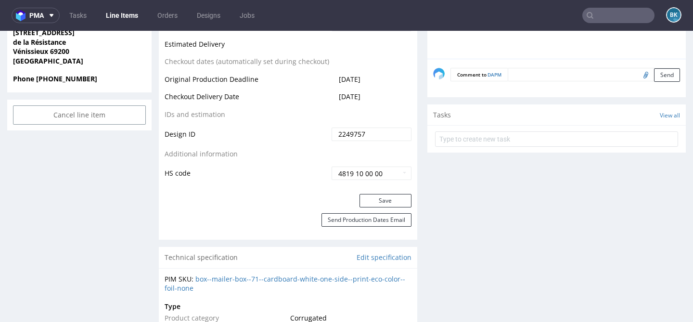
scroll to position [486, 0]
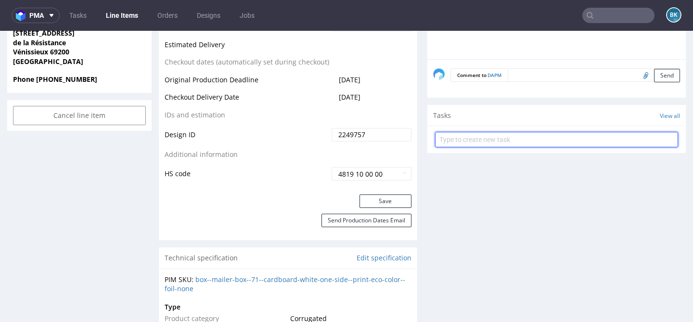
click at [478, 141] on input "text" at bounding box center [556, 139] width 243 height 15
type input "DTP issue"
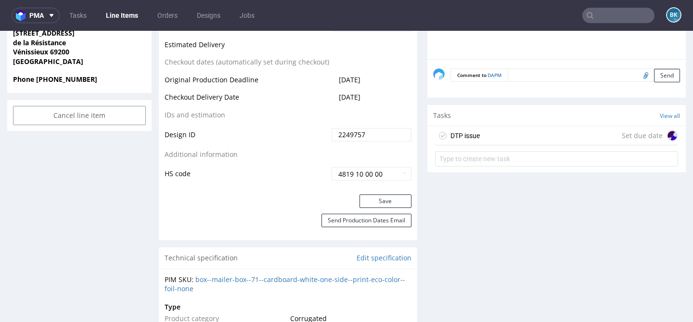
click at [502, 137] on div "DTP issue Set due date" at bounding box center [556, 135] width 243 height 19
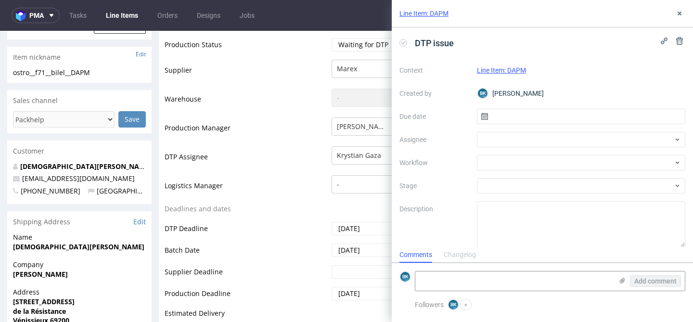
scroll to position [219, 0]
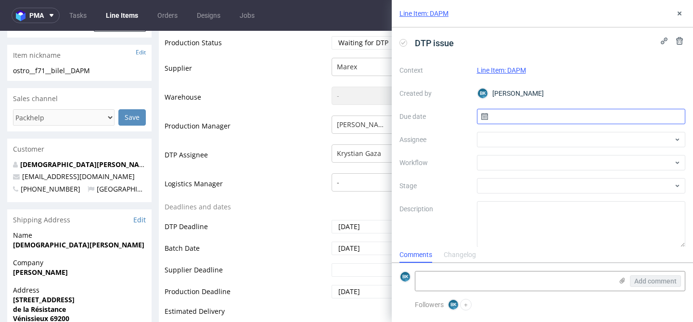
click at [507, 115] on input "text" at bounding box center [581, 116] width 209 height 15
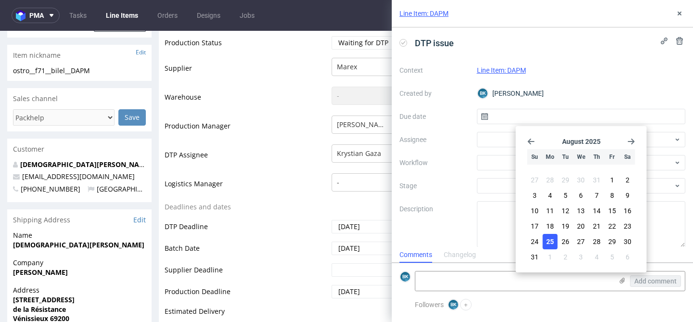
click at [552, 242] on span "25" at bounding box center [551, 242] width 8 height 10
type input "25/08/2025"
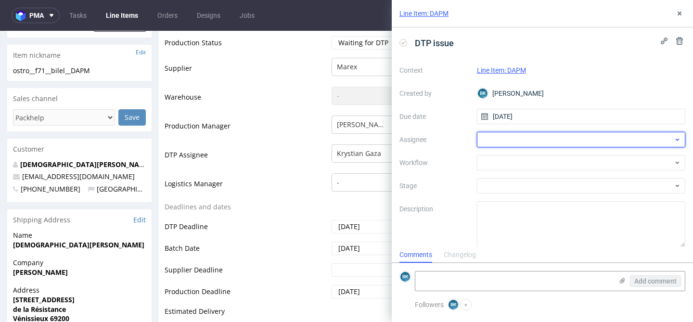
click at [504, 138] on div at bounding box center [581, 139] width 209 height 15
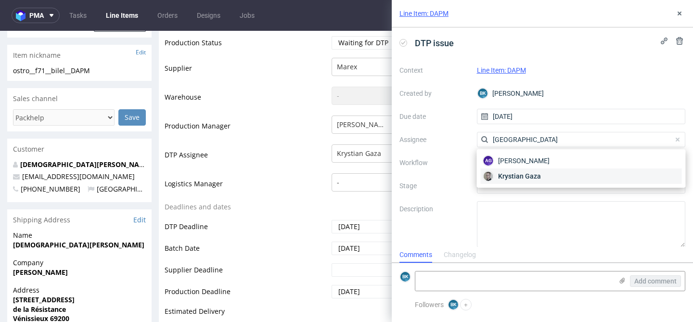
type input "gaza"
click at [525, 177] on span "Krystian Gaza" at bounding box center [519, 176] width 43 height 10
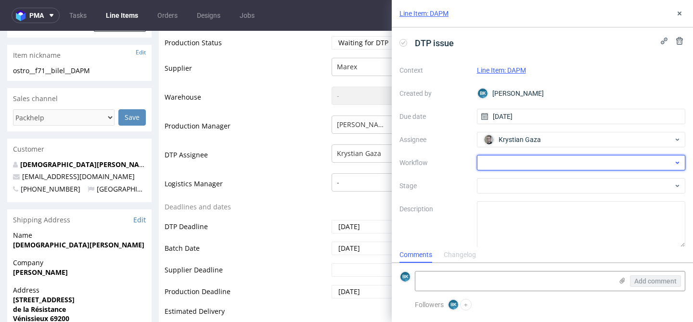
click at [506, 164] on div at bounding box center [581, 162] width 209 height 15
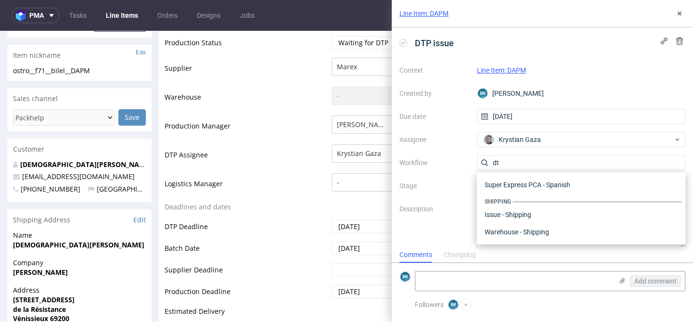
scroll to position [0, 0]
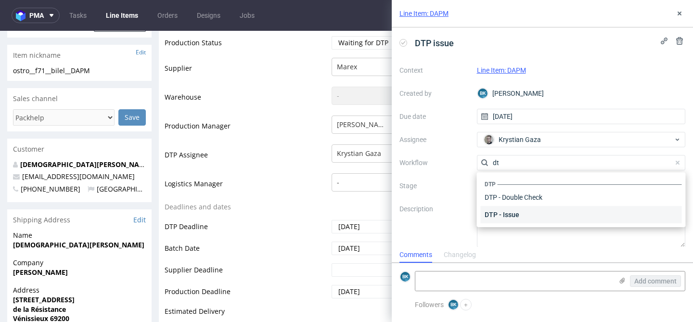
type input "dt"
click at [514, 216] on div "DTP - Issue" at bounding box center [581, 214] width 201 height 17
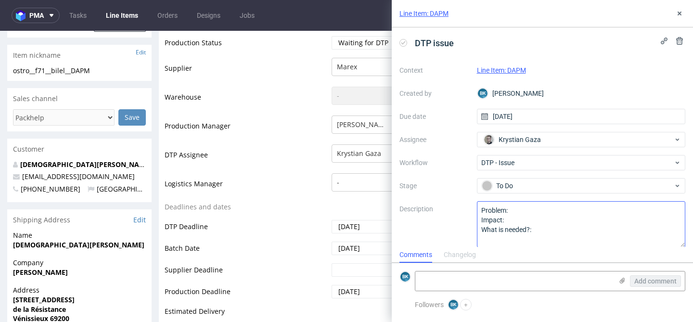
scroll to position [8, 0]
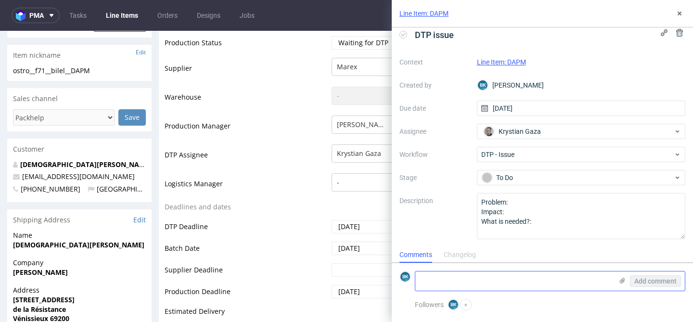
click at [458, 291] on div "Add comment" at bounding box center [550, 281] width 271 height 20
click at [459, 282] on textarea at bounding box center [514, 281] width 197 height 19
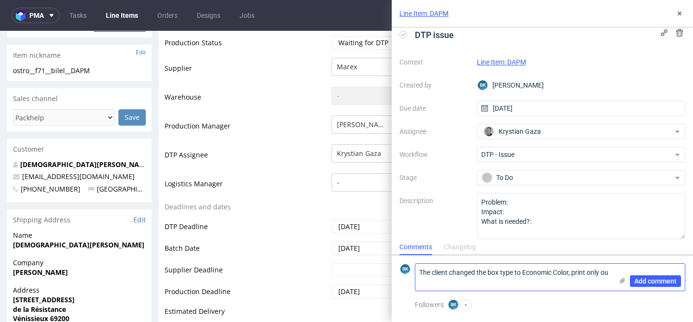
scroll to position [0, 0]
type textarea "The client changed the box type to Economic Color, print only outside; SKU chan…"
click at [668, 281] on span "Add comment" at bounding box center [656, 281] width 42 height 7
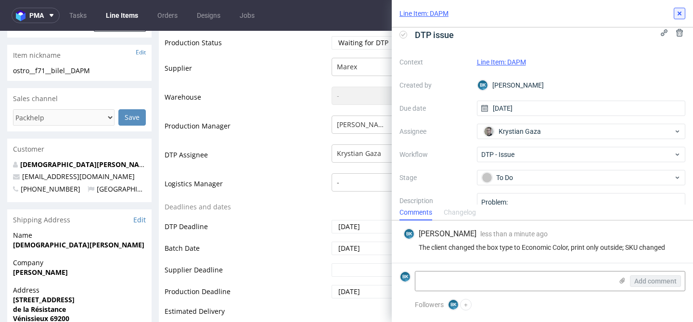
click at [677, 16] on icon at bounding box center [680, 14] width 8 height 8
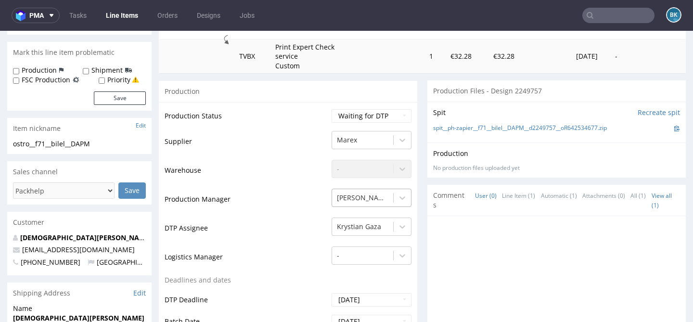
scroll to position [144, 0]
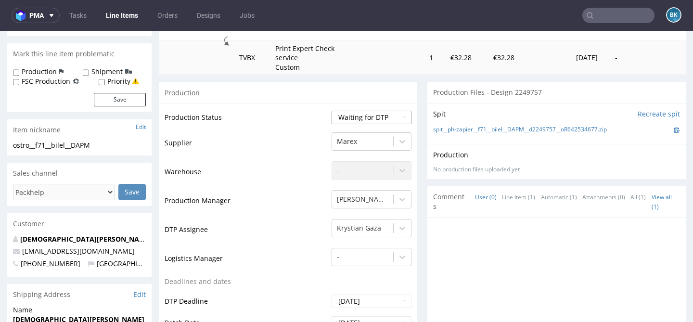
click at [372, 117] on select "Waiting for Artwork Waiting for Diecut Waiting for Mockup Waiting for DTP Waiti…" at bounding box center [372, 117] width 80 height 13
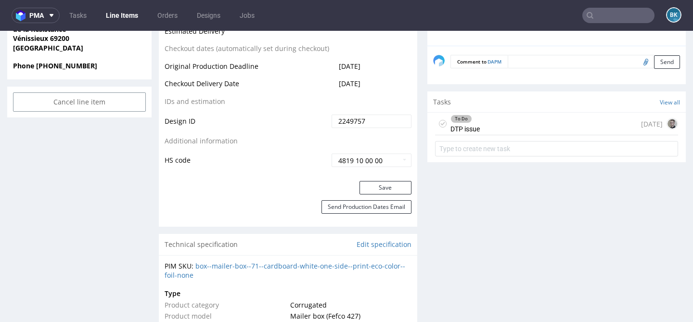
scroll to position [463, 0]
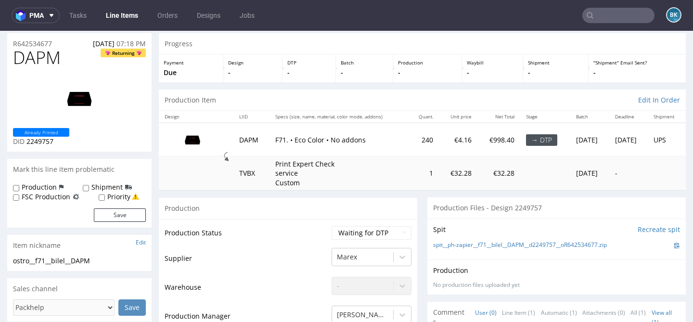
scroll to position [29, 0]
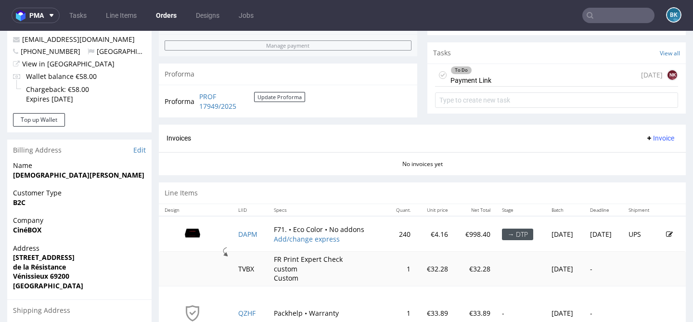
scroll to position [325, 0]
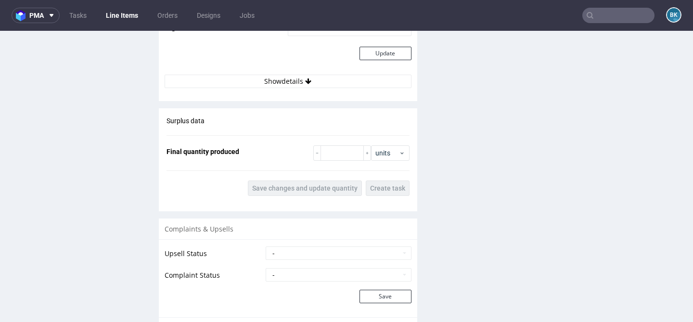
scroll to position [1088, 0]
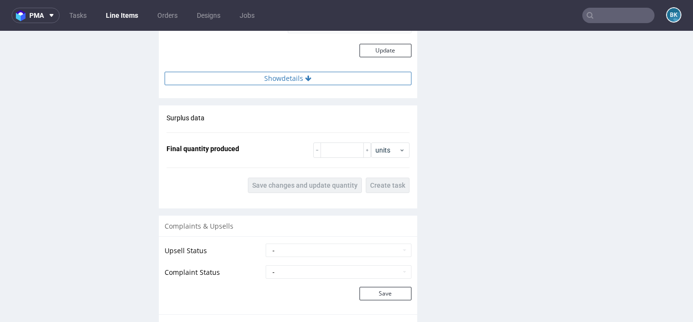
click at [294, 78] on button "Show details" at bounding box center [288, 78] width 247 height 13
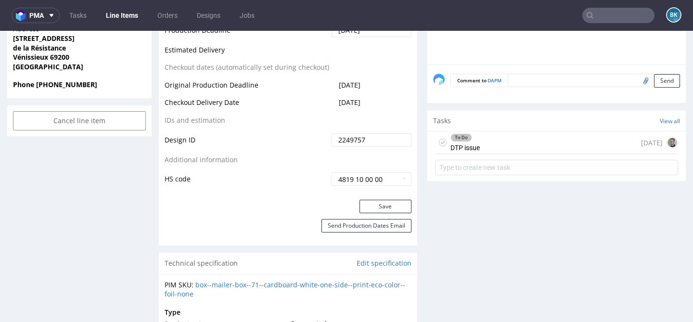
scroll to position [487, 0]
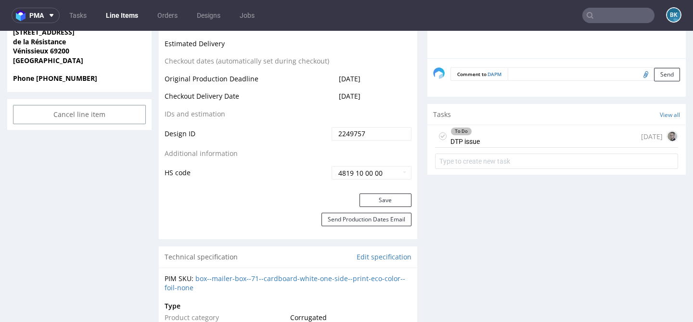
click at [481, 142] on div "To Do DTP issue [DATE]" at bounding box center [556, 136] width 243 height 23
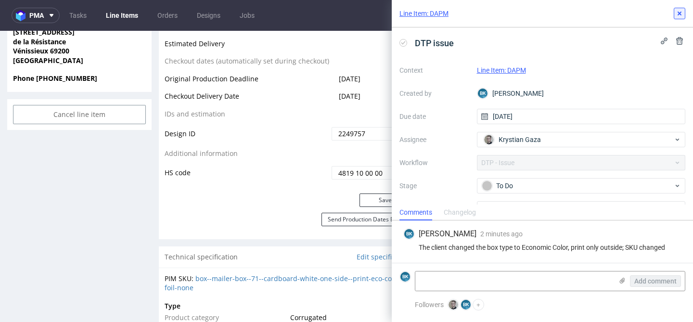
click at [680, 15] on icon at bounding box center [680, 14] width 8 height 8
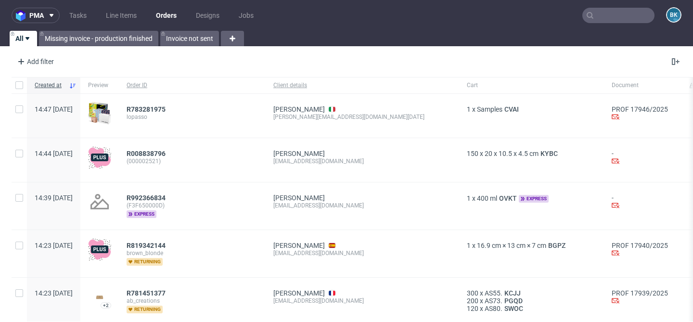
click at [620, 21] on input "text" at bounding box center [619, 15] width 72 height 15
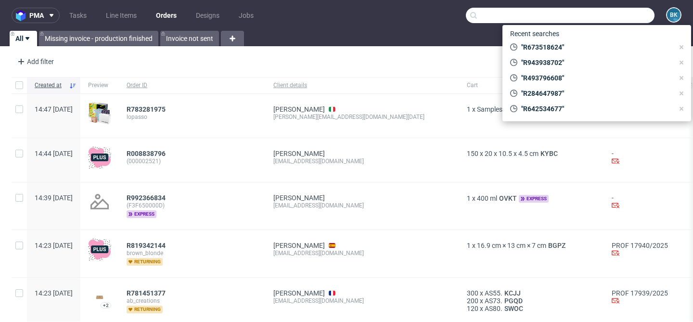
paste input "R642534677"
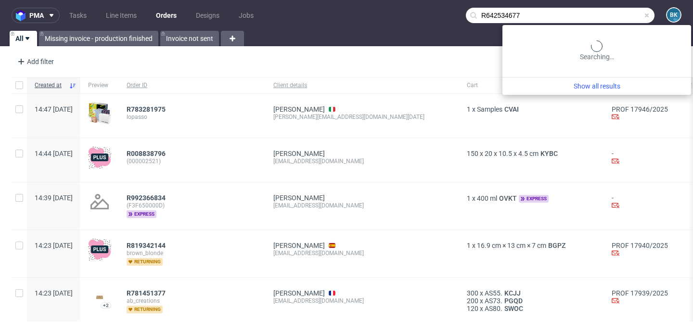
type input "R642534677"
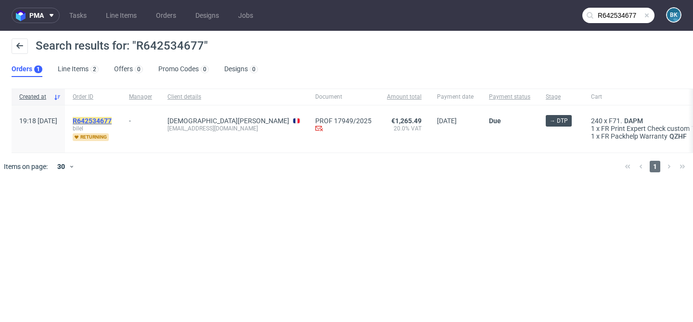
click at [112, 117] on mark "R642534677" at bounding box center [92, 121] width 39 height 8
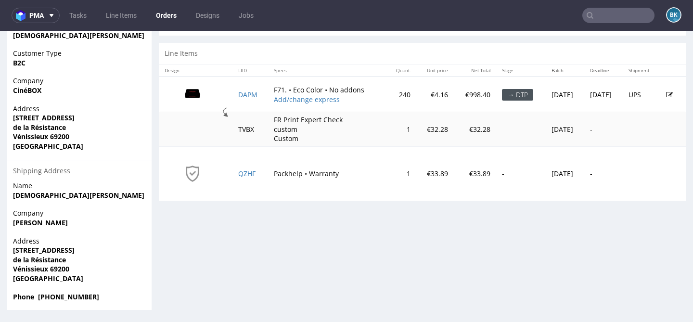
scroll to position [2, 0]
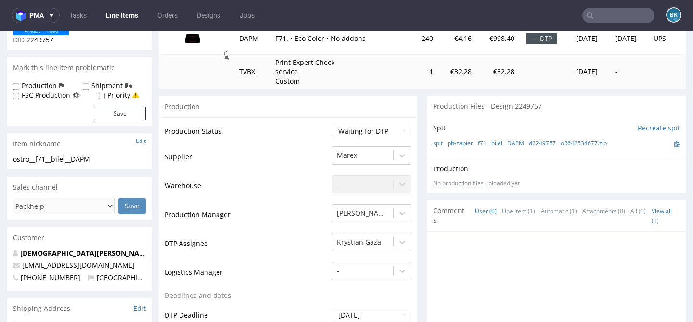
scroll to position [130, 0]
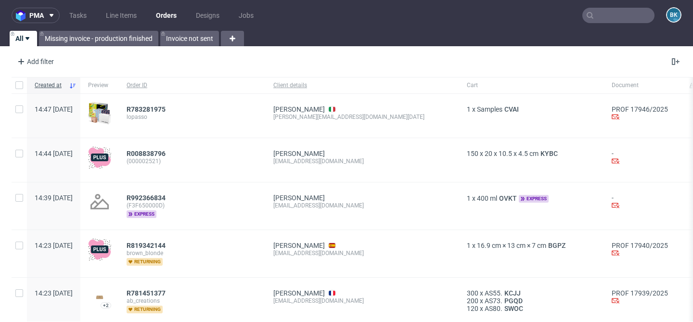
click at [623, 21] on input "text" at bounding box center [619, 15] width 72 height 15
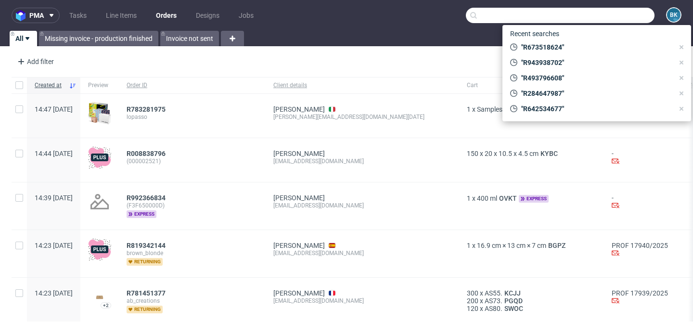
paste input "R673518624"
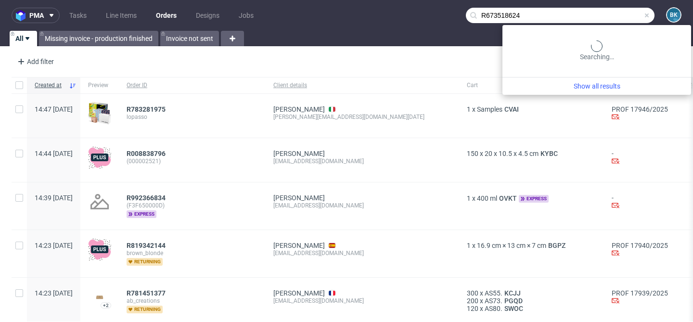
type input "R673518624"
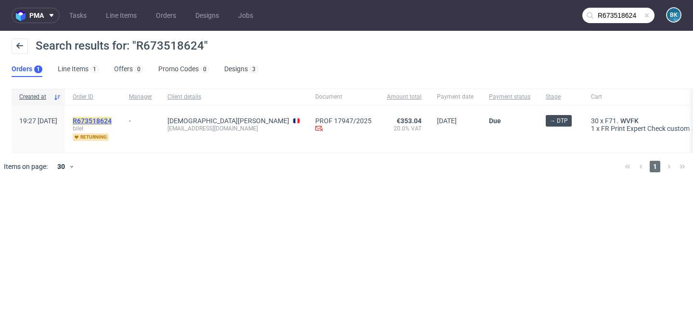
click at [112, 119] on mark "R673518624" at bounding box center [92, 121] width 39 height 8
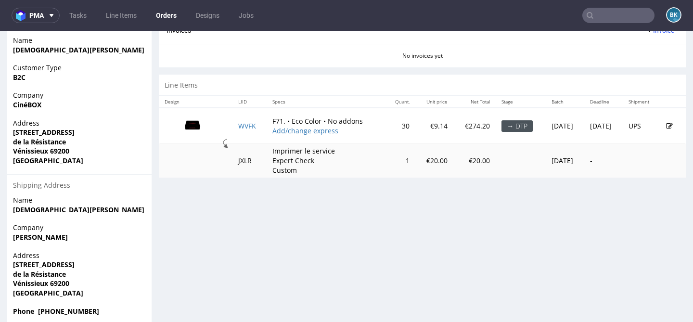
scroll to position [466, 0]
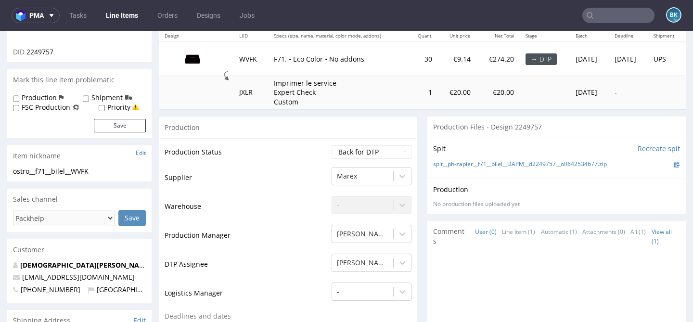
scroll to position [109, 0]
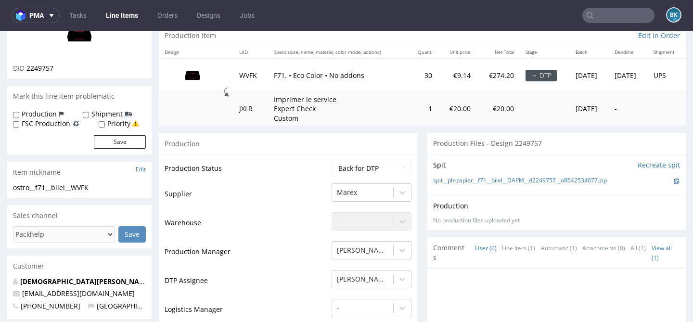
scroll to position [94, 0]
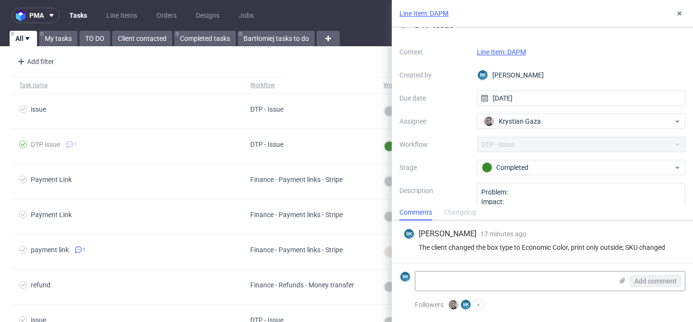
scroll to position [27, 0]
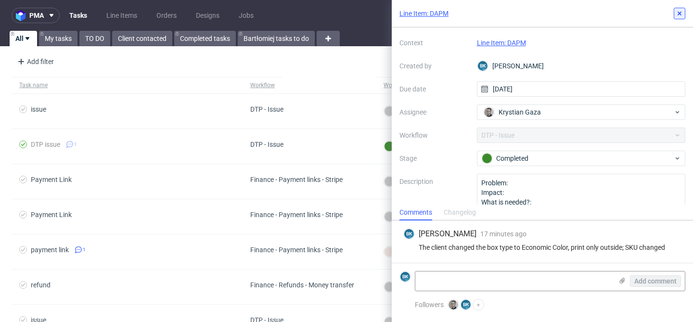
click at [682, 13] on icon at bounding box center [680, 14] width 8 height 8
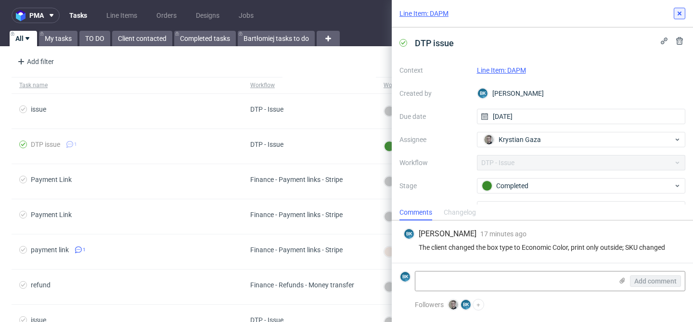
click at [681, 18] on button at bounding box center [680, 14] width 12 height 12
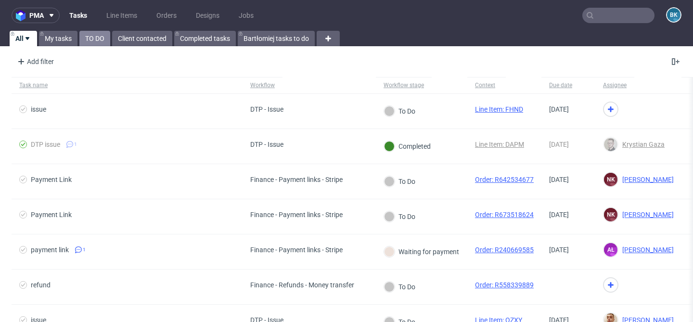
click at [89, 35] on link "TO DO" at bounding box center [94, 38] width 31 height 15
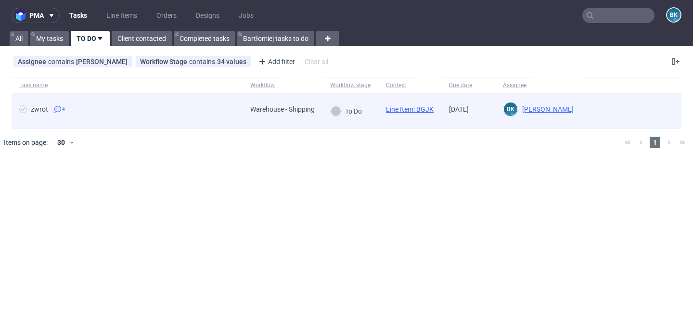
click at [118, 111] on span "zwrot 4" at bounding box center [127, 111] width 216 height 12
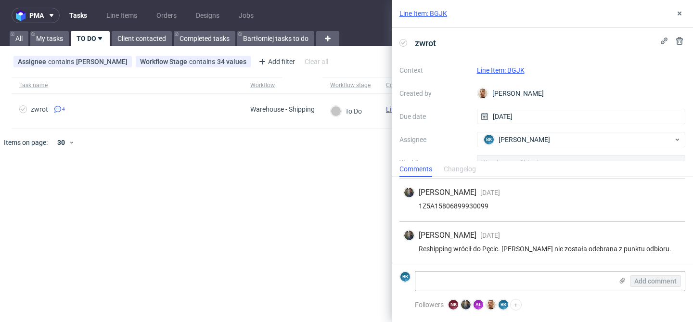
scroll to position [85, 0]
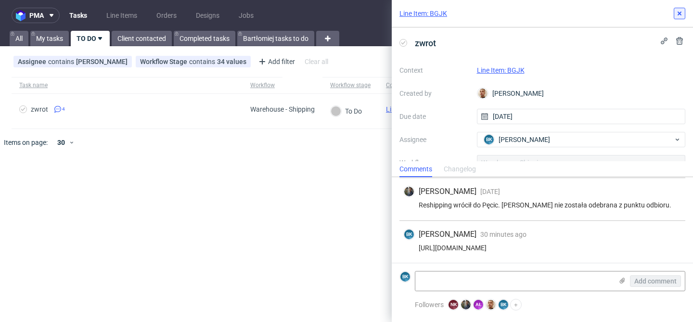
click at [681, 14] on use at bounding box center [680, 14] width 4 height 4
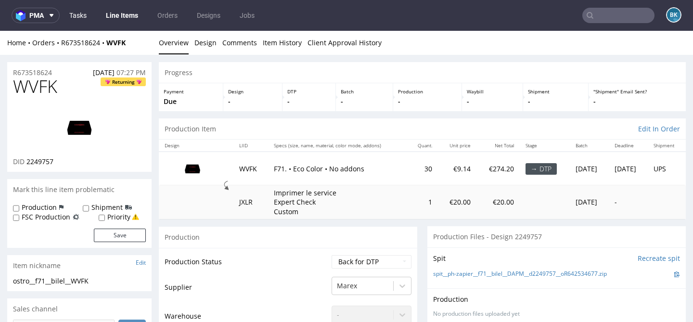
click at [86, 12] on link "Tasks" at bounding box center [78, 15] width 29 height 15
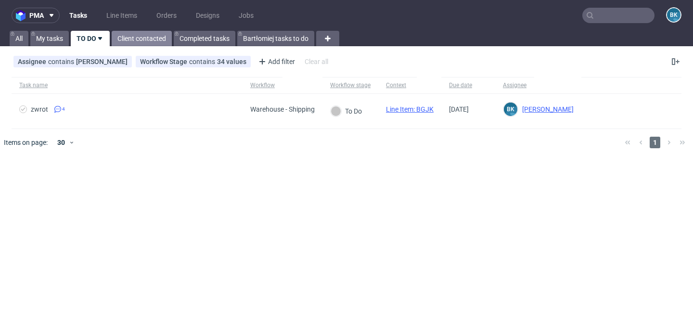
click at [145, 39] on link "Client contacted" at bounding box center [142, 38] width 60 height 15
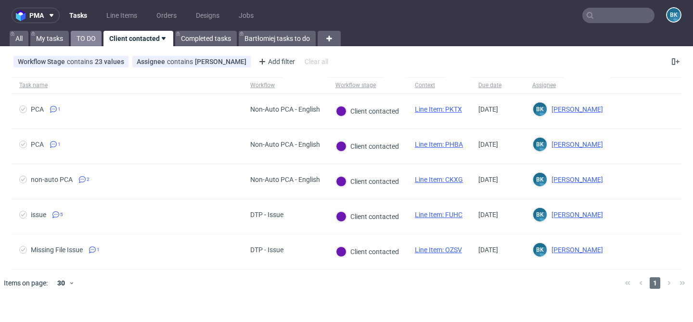
click at [86, 39] on link "TO DO" at bounding box center [86, 38] width 31 height 15
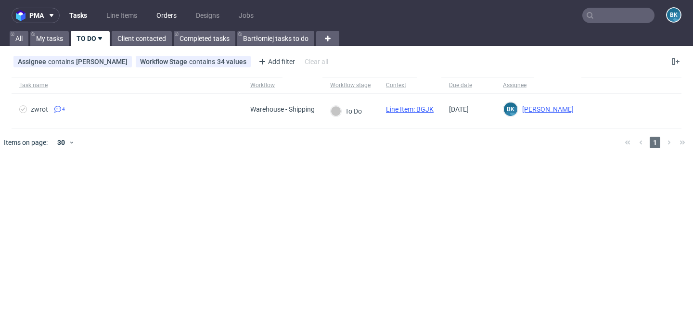
click at [162, 13] on link "Orders" at bounding box center [167, 15] width 32 height 15
